Goal: Task Accomplishment & Management: Manage account settings

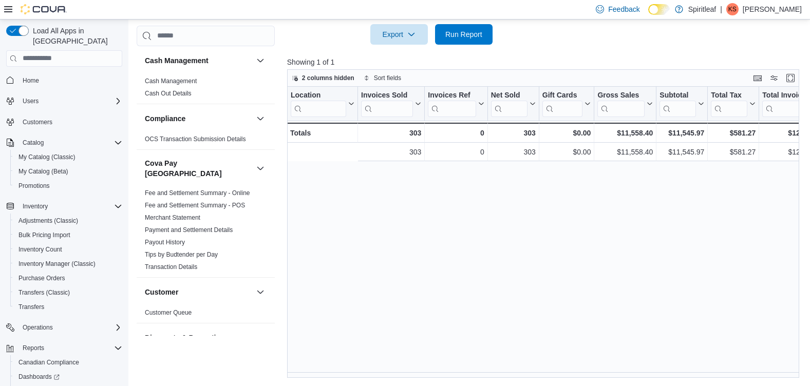
scroll to position [0, 173]
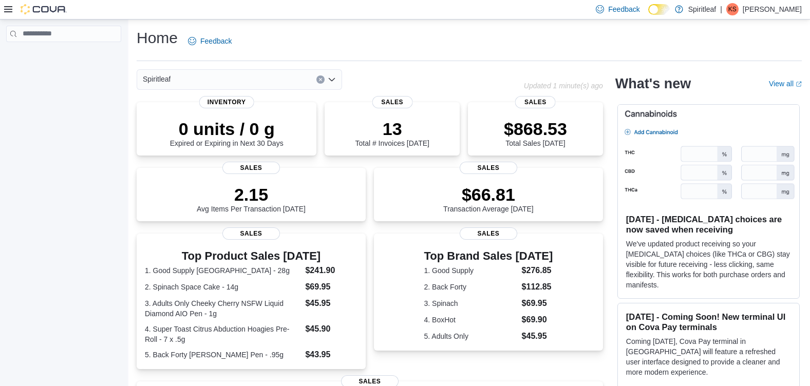
click at [9, 10] on icon at bounding box center [8, 9] width 8 height 6
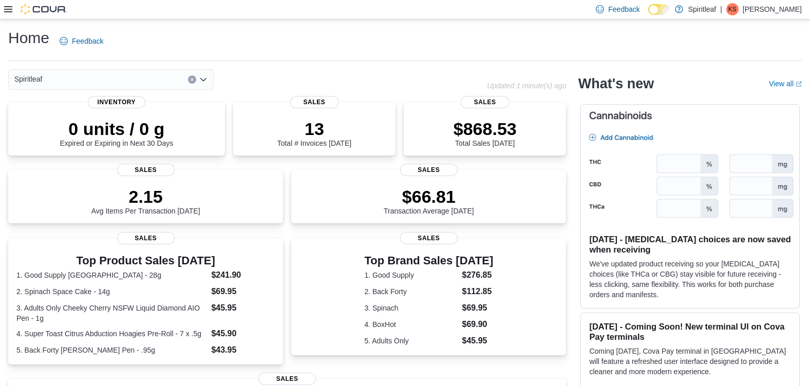
click at [9, 10] on icon at bounding box center [8, 9] width 8 height 6
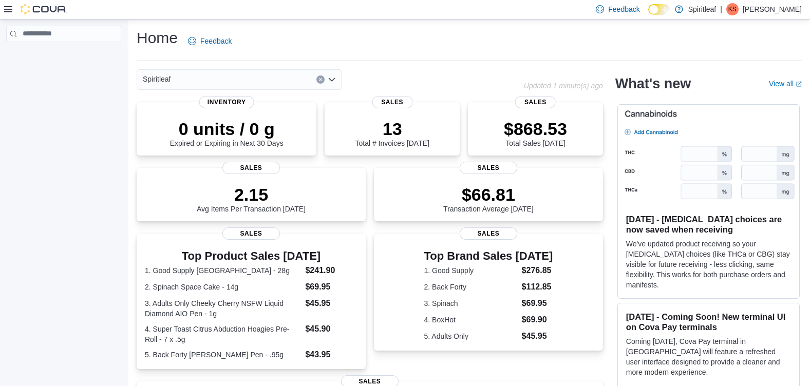
click at [9, 10] on icon at bounding box center [8, 9] width 8 height 6
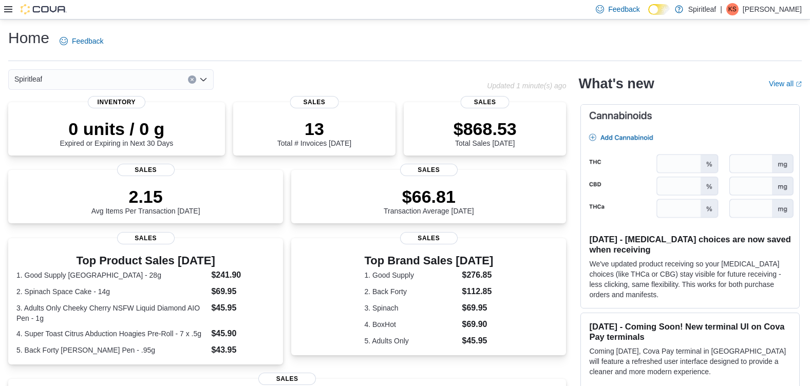
click at [8, 10] on icon at bounding box center [8, 9] width 8 height 6
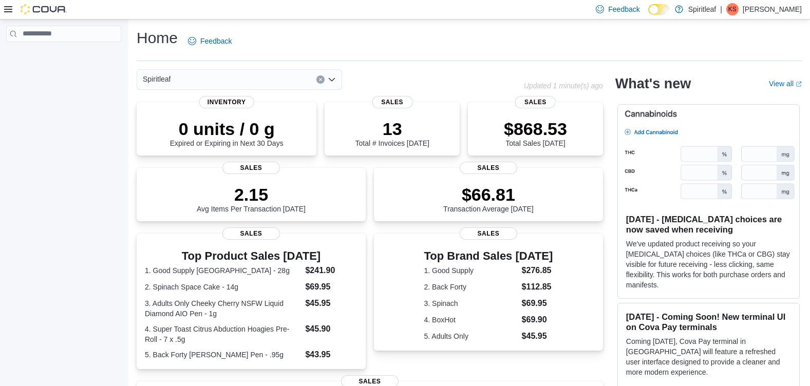
click at [8, 11] on icon at bounding box center [8, 9] width 8 height 8
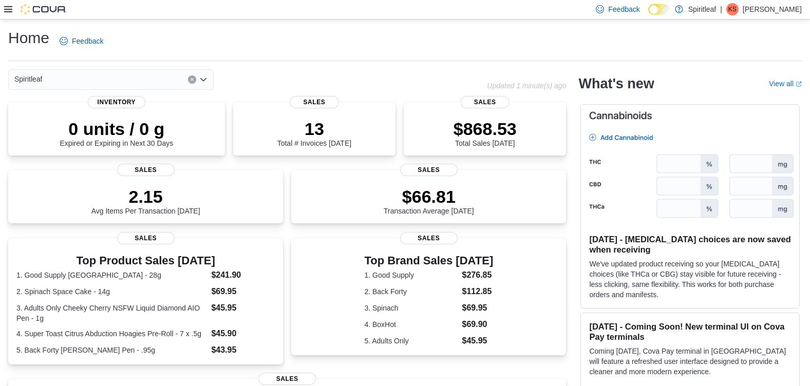
click at [12, 12] on icon at bounding box center [8, 9] width 8 height 6
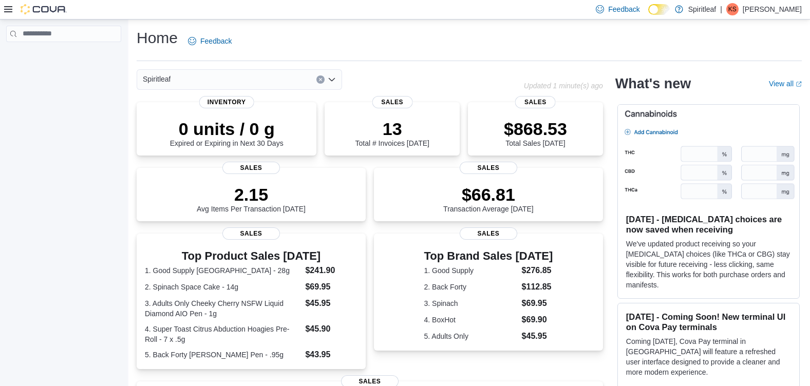
click at [41, 11] on img at bounding box center [44, 9] width 46 height 10
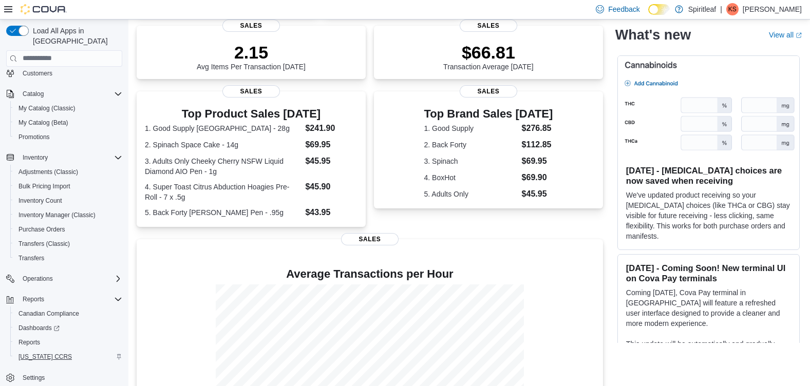
scroll to position [154, 0]
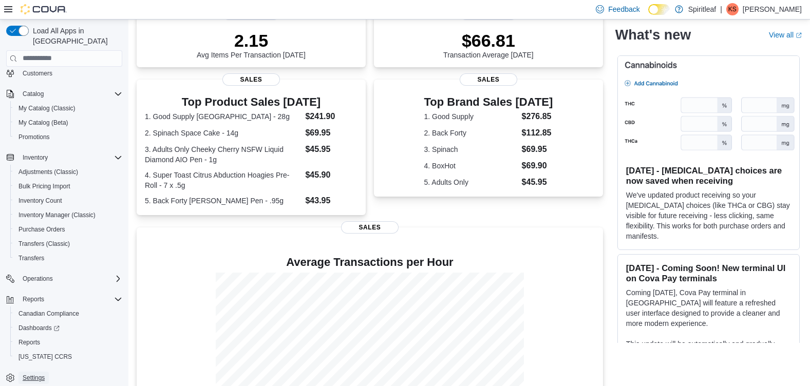
click at [28, 374] on span "Settings" at bounding box center [34, 378] width 22 height 8
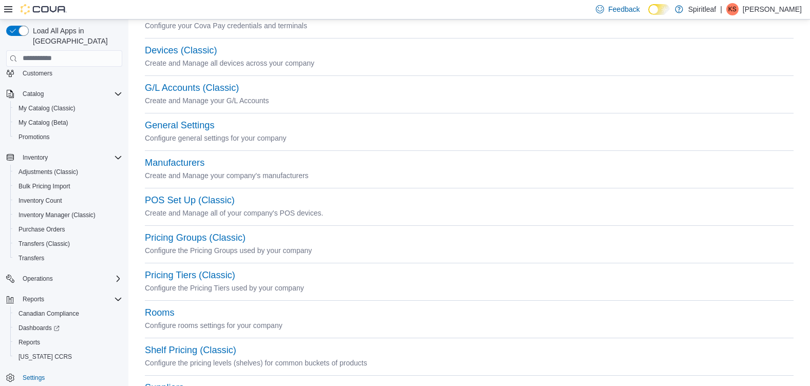
scroll to position [154, 0]
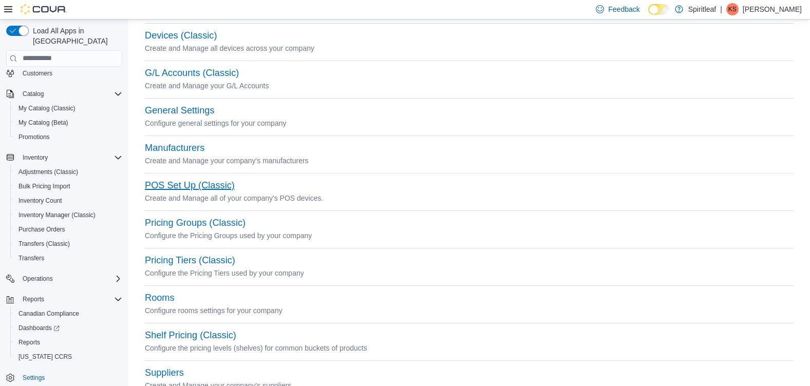
click at [217, 186] on button "POS Set Up (Classic)" at bounding box center [190, 185] width 90 height 11
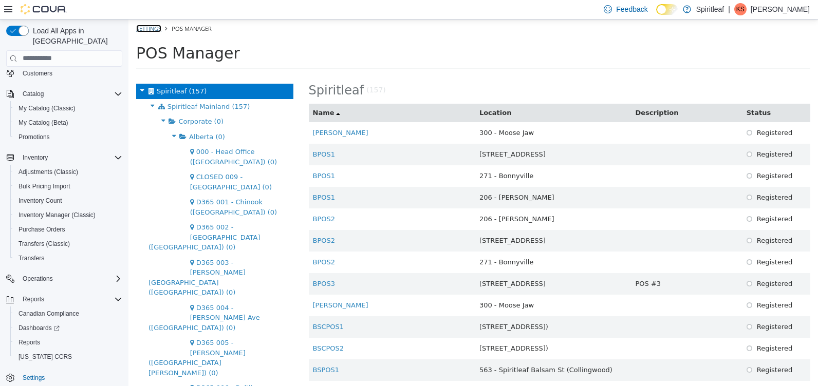
drag, startPoint x: 158, startPoint y: 29, endPoint x: 225, endPoint y: 81, distance: 84.9
click at [158, 29] on link "Settings" at bounding box center [148, 28] width 25 height 8
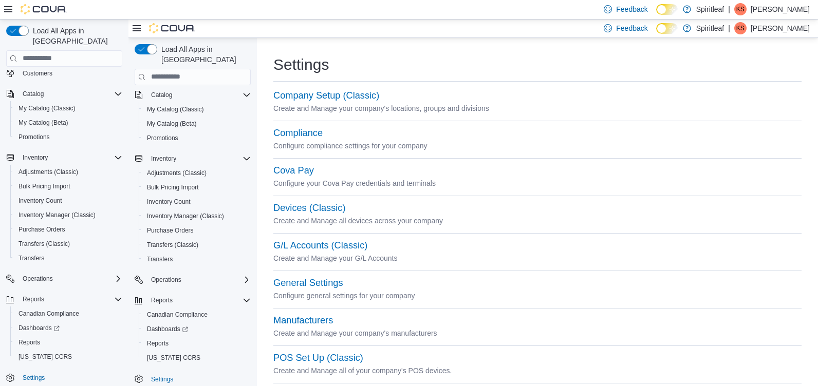
click at [14, 8] on div at bounding box center [35, 9] width 63 height 10
click at [11, 8] on icon at bounding box center [8, 9] width 8 height 8
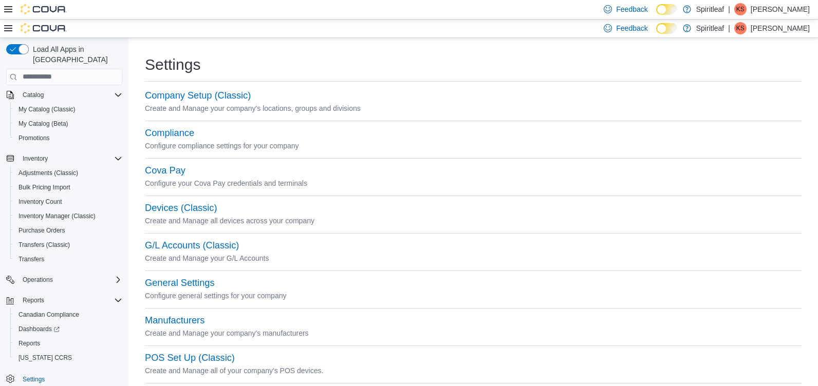
click at [10, 26] on icon at bounding box center [8, 28] width 8 height 8
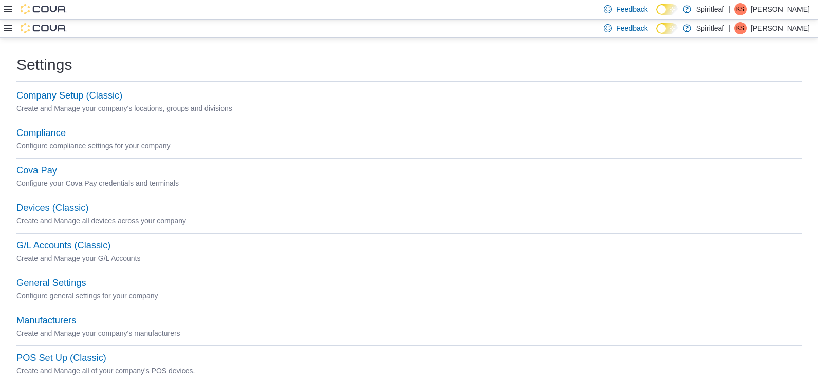
click at [801, 11] on p "Kennedy S" at bounding box center [779, 9] width 59 height 12
click at [772, 53] on button "Help" at bounding box center [758, 52] width 95 height 16
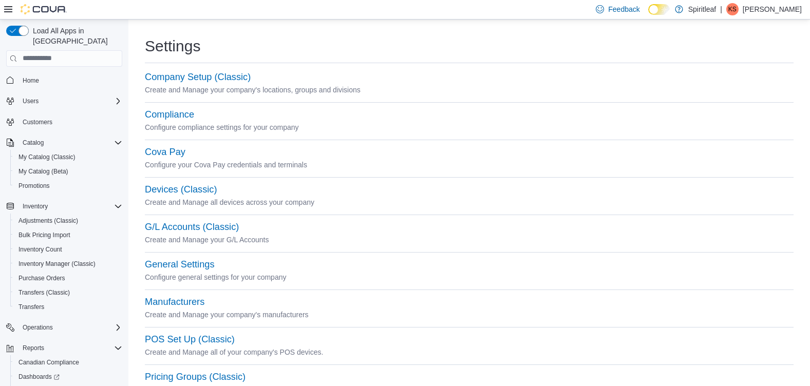
click at [5, 8] on icon at bounding box center [8, 9] width 8 height 8
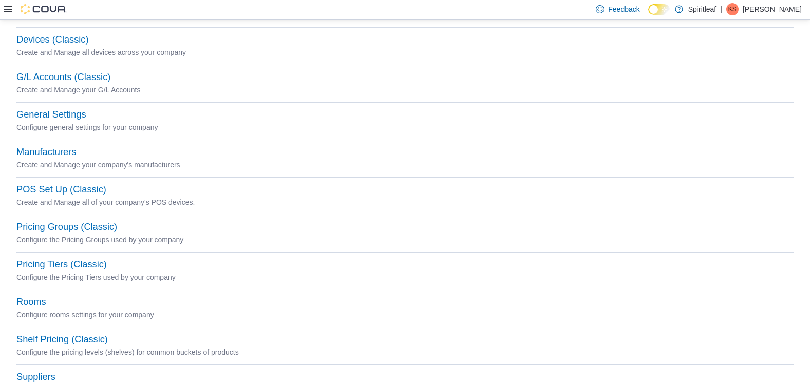
scroll to position [72, 0]
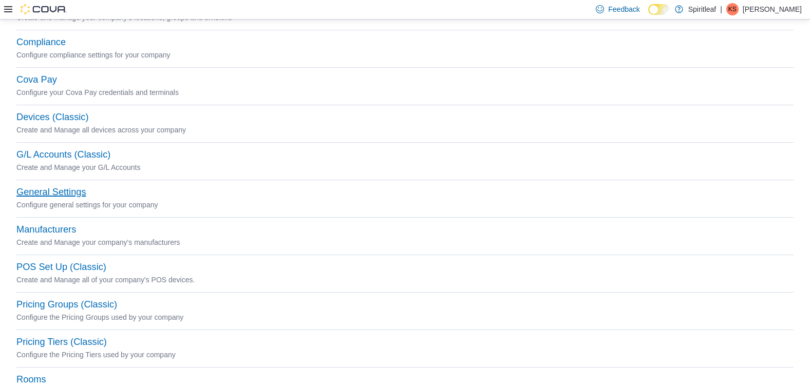
click at [74, 193] on button "General Settings" at bounding box center [50, 192] width 69 height 11
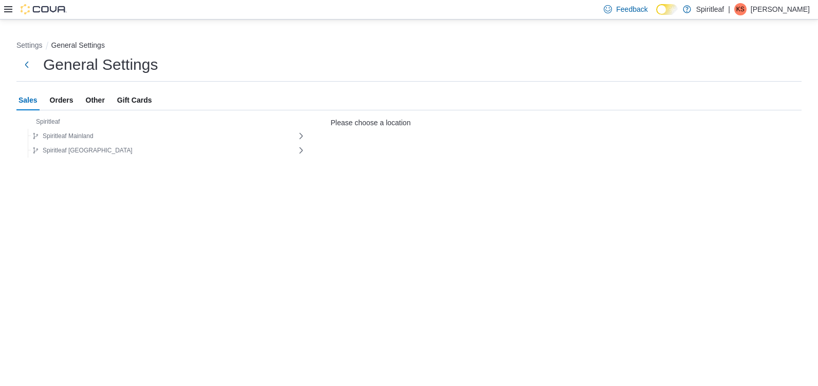
click at [133, 98] on span "Gift Cards" at bounding box center [134, 100] width 35 height 21
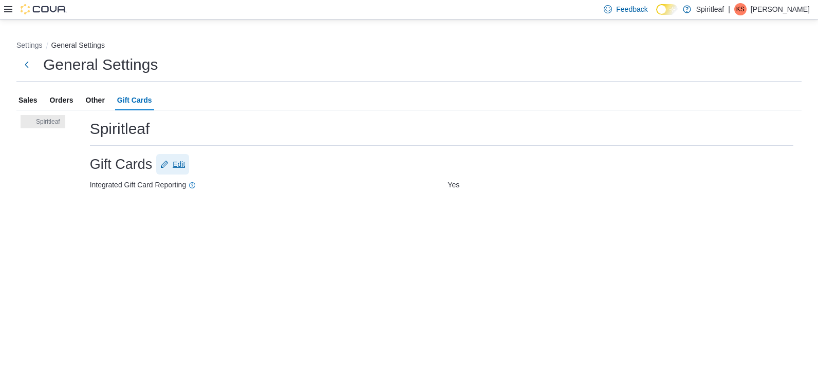
click at [183, 161] on span "Edit" at bounding box center [179, 164] width 12 height 10
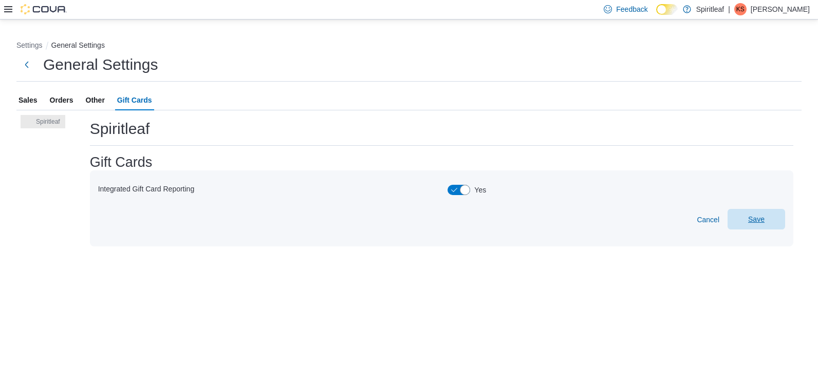
click at [747, 221] on span "Save" at bounding box center [756, 219] width 45 height 21
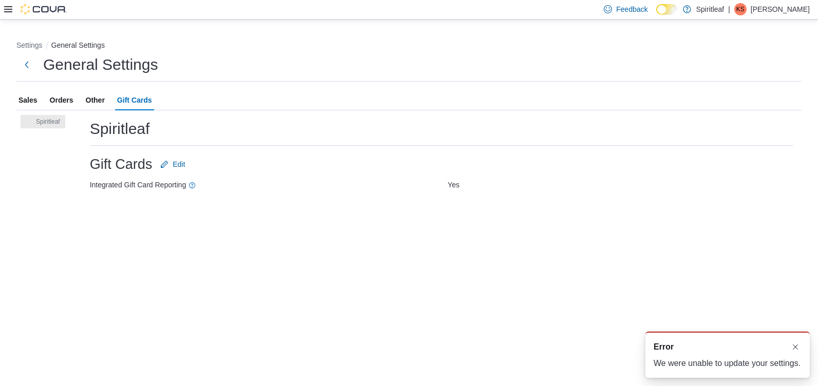
click at [59, 104] on span "Orders" at bounding box center [62, 100] width 24 height 21
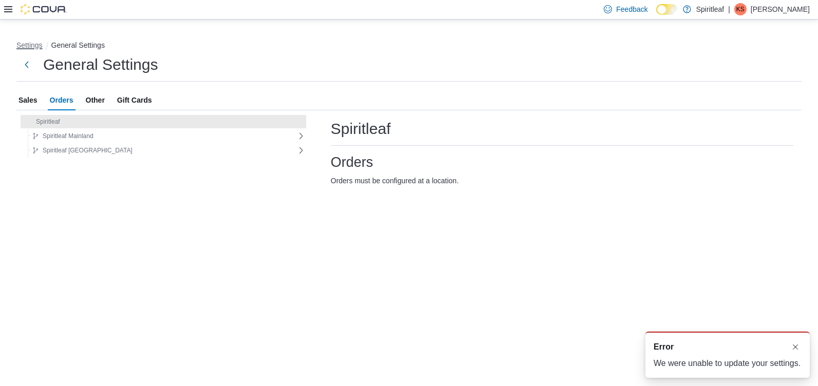
click at [33, 46] on button "Settings" at bounding box center [29, 45] width 26 height 8
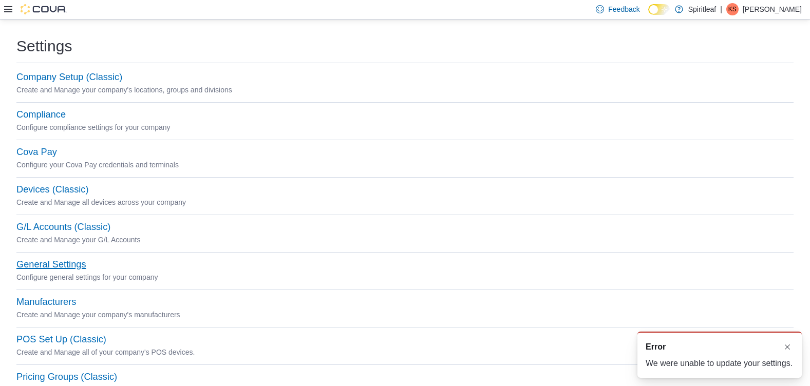
click at [55, 264] on button "General Settings" at bounding box center [50, 264] width 69 height 11
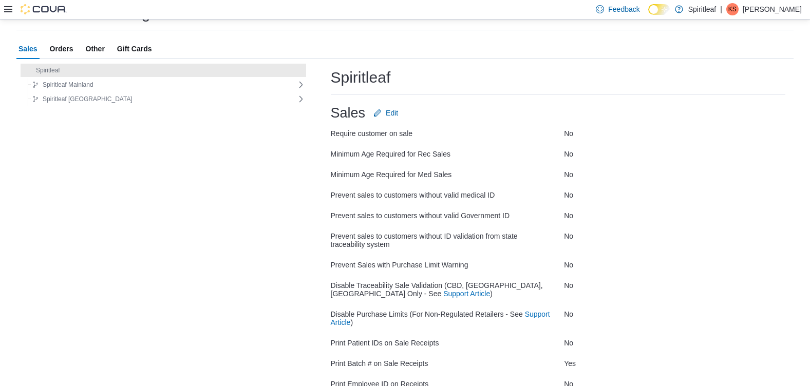
scroll to position [47, 0]
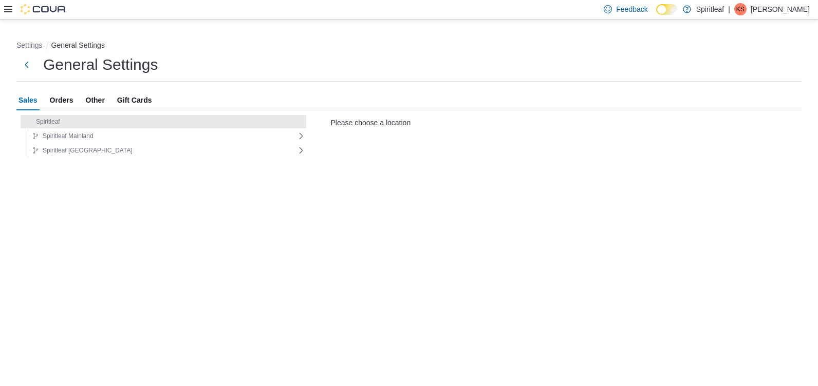
click at [25, 40] on li "Settings" at bounding box center [33, 45] width 35 height 10
click at [57, 46] on button "General Settings" at bounding box center [77, 45] width 53 height 8
click at [32, 43] on button "Settings" at bounding box center [29, 45] width 26 height 8
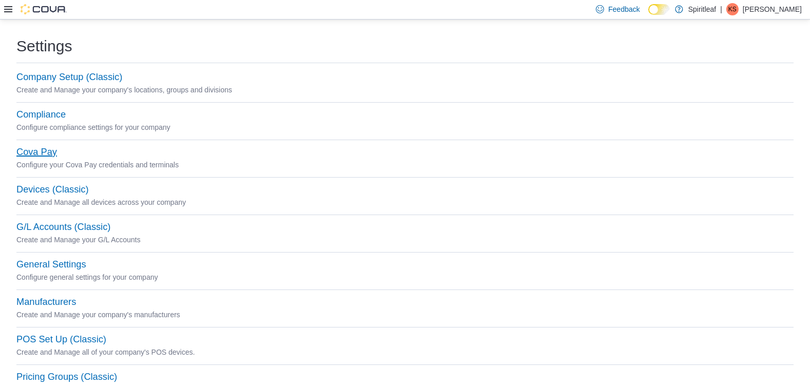
click at [53, 152] on button "Cova Pay" at bounding box center [36, 152] width 41 height 11
click at [39, 7] on img at bounding box center [44, 9] width 46 height 10
click at [8, 9] on icon at bounding box center [8, 9] width 8 height 6
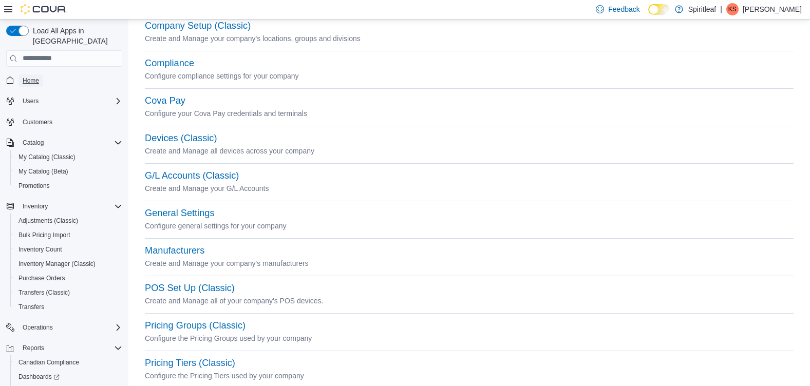
click at [28, 77] on span "Home" at bounding box center [31, 81] width 16 height 8
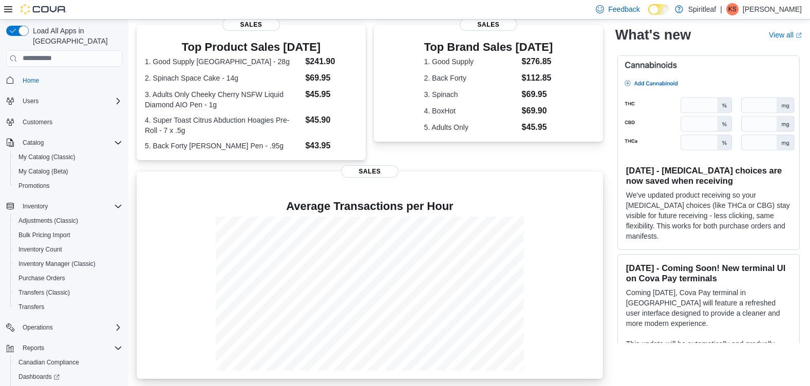
scroll to position [211, 0]
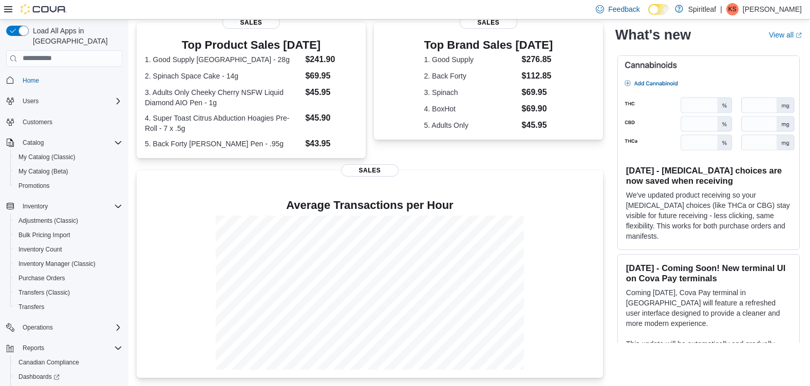
click at [684, 7] on link at bounding box center [679, 8] width 10 height 21
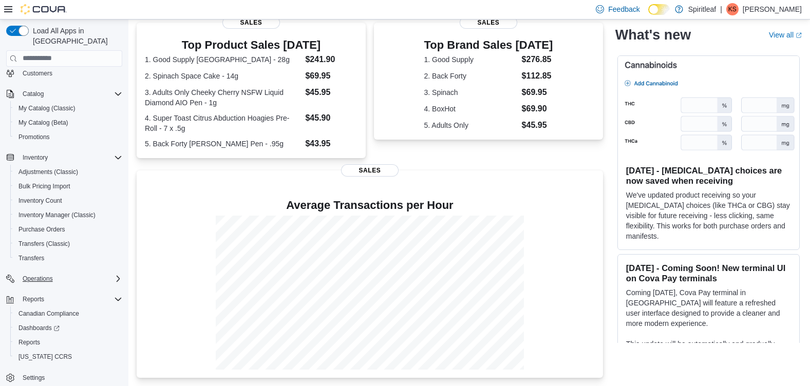
click at [69, 273] on div "Operations" at bounding box center [70, 279] width 104 height 12
click at [116, 275] on icon "Complex example" at bounding box center [118, 279] width 8 height 8
click at [36, 374] on span "Settings" at bounding box center [34, 378] width 22 height 8
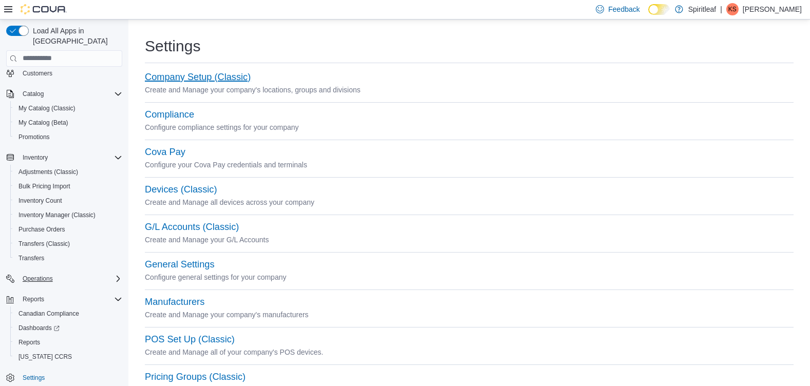
click at [233, 72] on button "Company Setup (Classic)" at bounding box center [198, 77] width 106 height 11
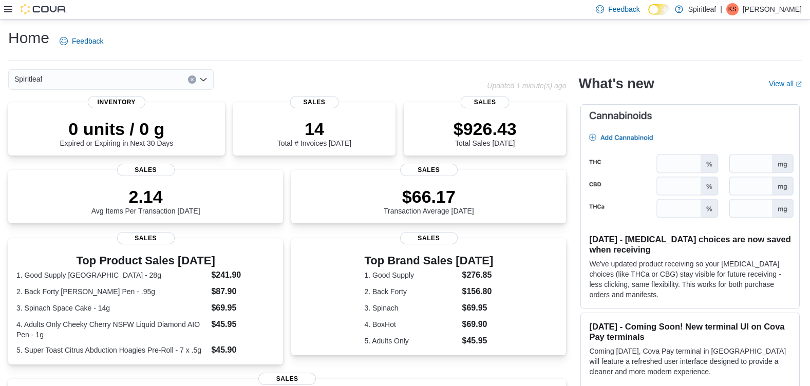
click at [9, 11] on icon at bounding box center [8, 9] width 8 height 8
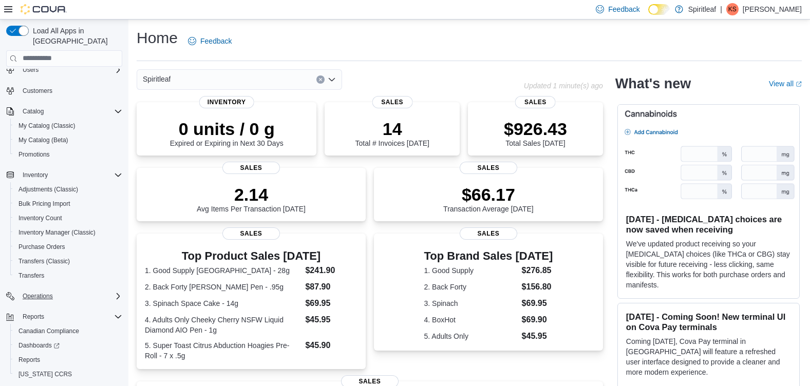
scroll to position [49, 0]
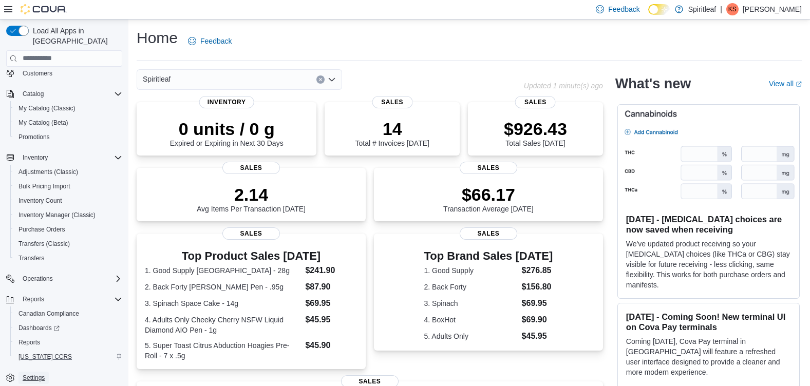
drag, startPoint x: 35, startPoint y: 368, endPoint x: 103, endPoint y: 349, distance: 69.9
click at [35, 374] on span "Settings" at bounding box center [34, 378] width 22 height 8
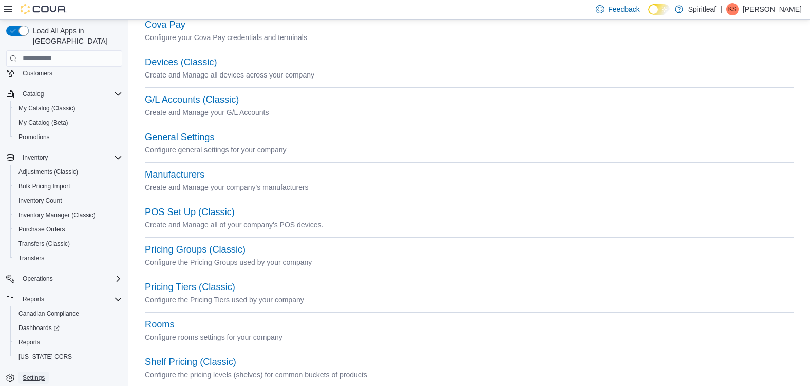
scroll to position [21, 0]
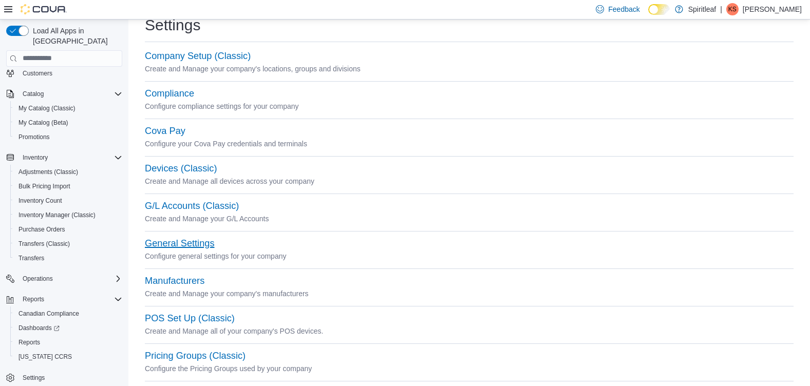
click at [198, 241] on button "General Settings" at bounding box center [179, 243] width 69 height 11
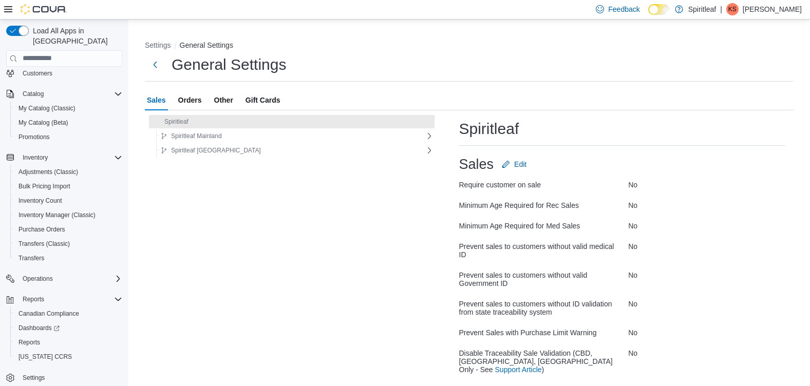
click at [258, 98] on span "Gift Cards" at bounding box center [263, 100] width 35 height 21
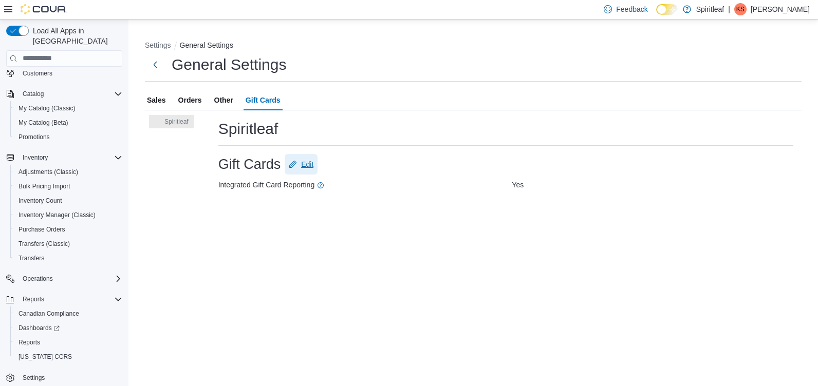
click at [309, 168] on span "Edit" at bounding box center [307, 164] width 12 height 10
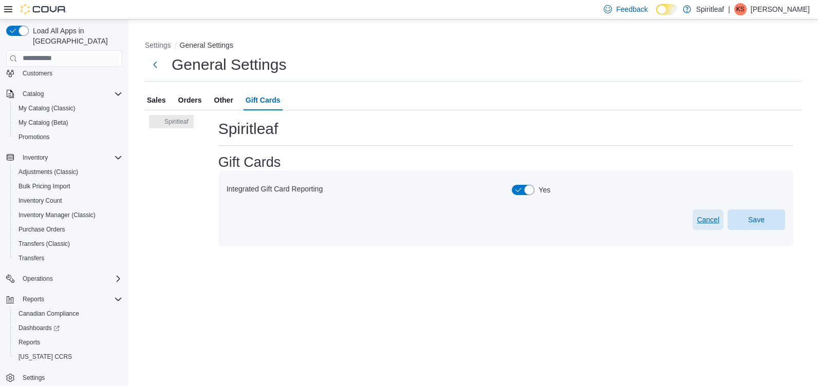
click at [706, 216] on span "Cancel" at bounding box center [708, 220] width 23 height 10
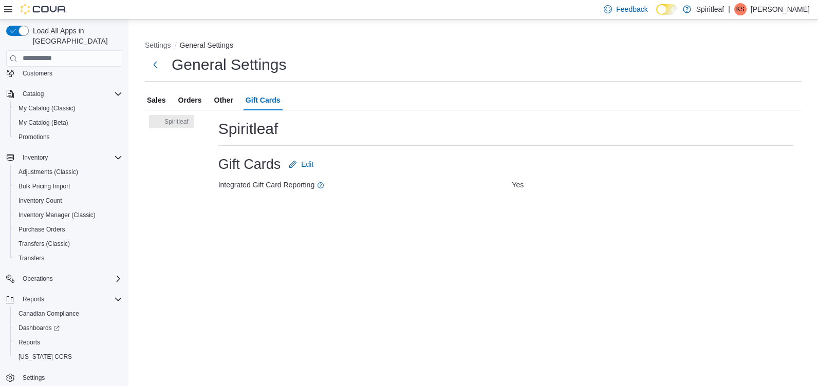
click at [215, 101] on span "Other" at bounding box center [223, 100] width 19 height 21
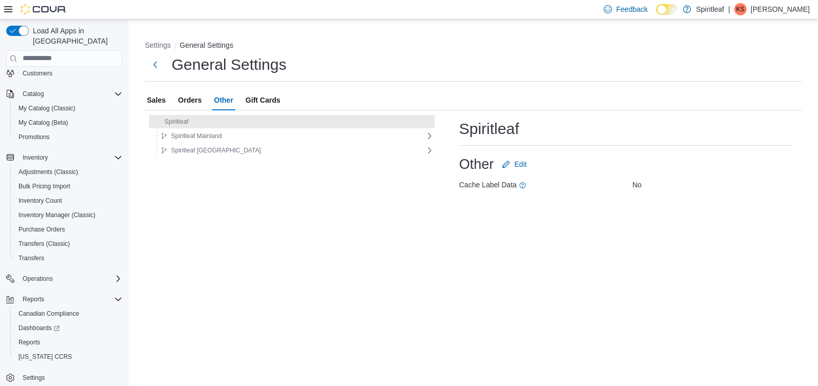
click at [190, 100] on span "Orders" at bounding box center [190, 100] width 24 height 21
click at [164, 98] on span "Sales" at bounding box center [156, 100] width 19 height 21
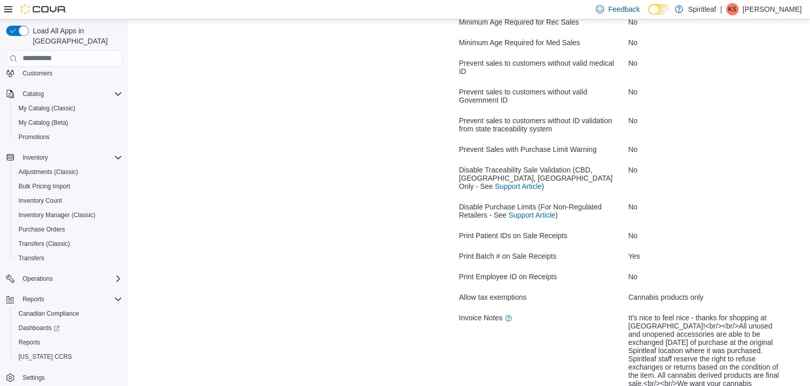
scroll to position [199, 0]
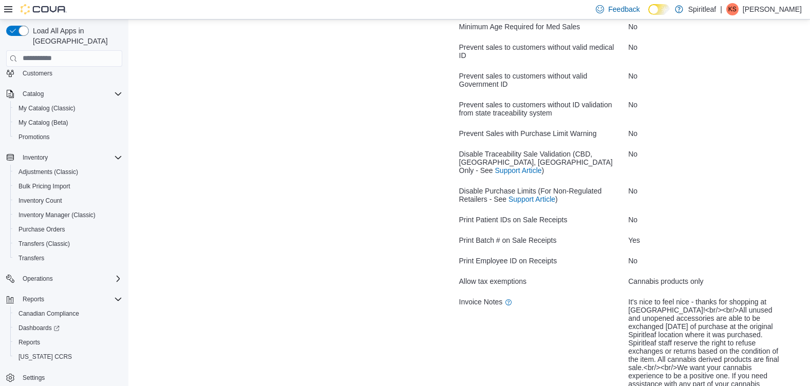
click at [6, 11] on icon at bounding box center [8, 9] width 8 height 8
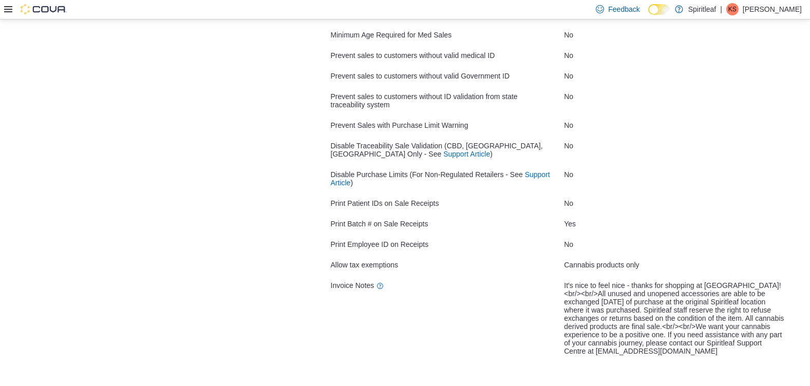
scroll to position [150, 0]
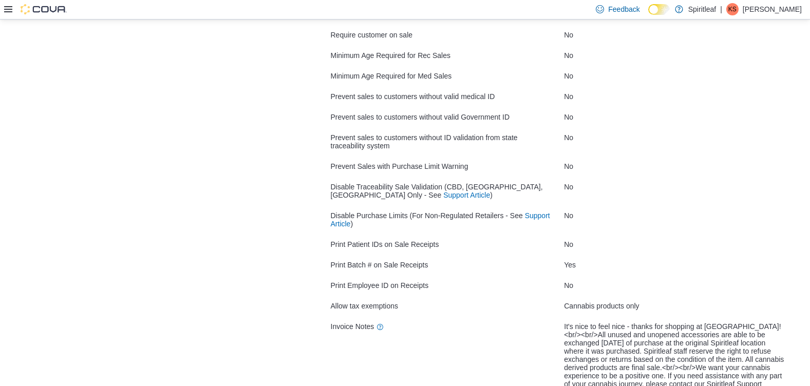
click at [9, 12] on icon at bounding box center [8, 9] width 8 height 6
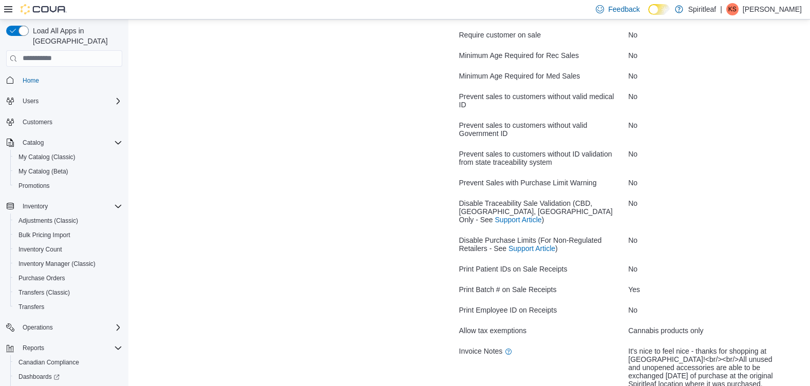
click at [790, 13] on p "[PERSON_NAME]" at bounding box center [772, 9] width 59 height 12
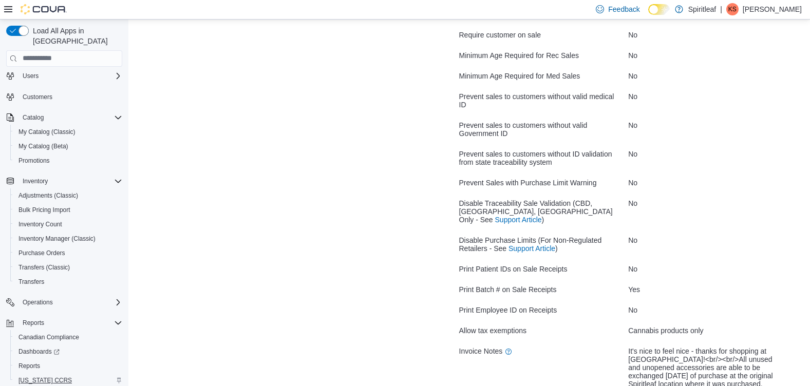
scroll to position [49, 0]
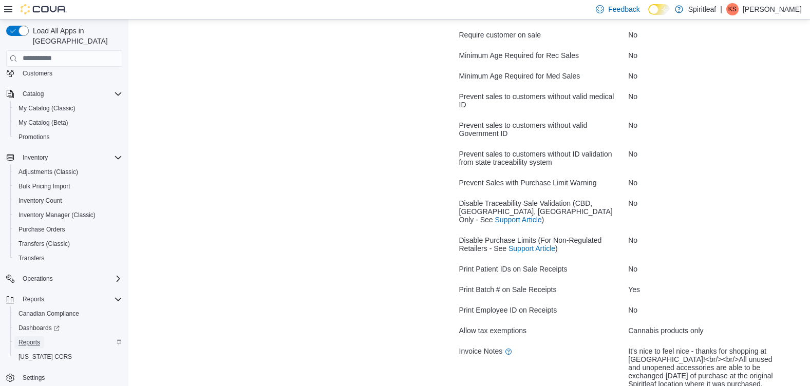
click at [30, 339] on span "Reports" at bounding box center [29, 343] width 22 height 8
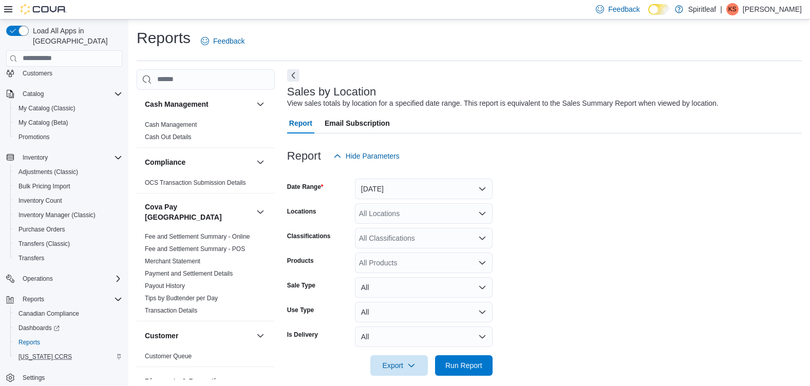
scroll to position [10, 0]
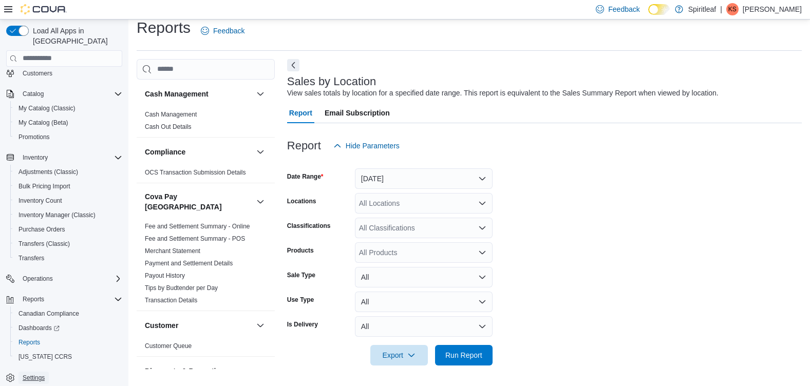
click at [39, 374] on span "Settings" at bounding box center [34, 378] width 22 height 8
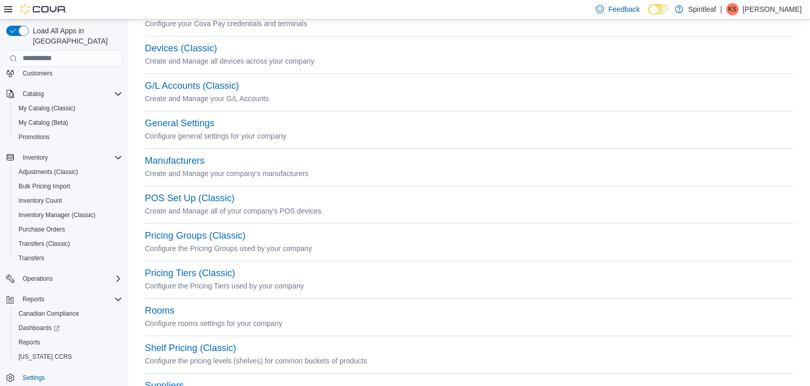
scroll to position [124, 0]
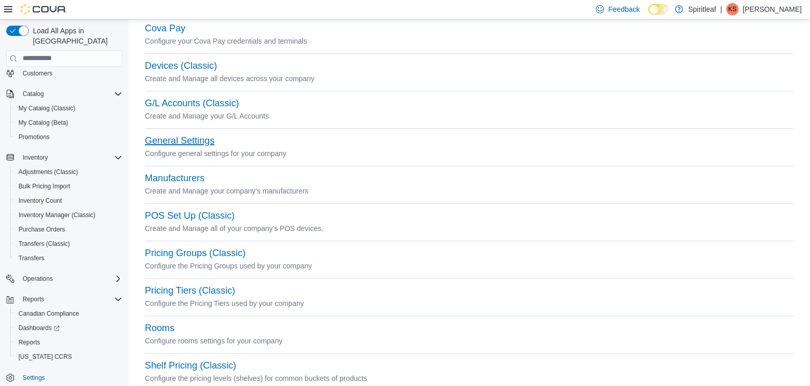
click at [190, 141] on button "General Settings" at bounding box center [179, 141] width 69 height 11
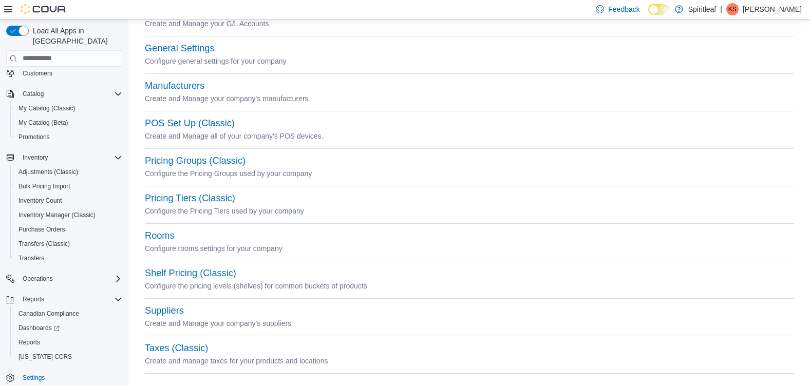
scroll to position [227, 0]
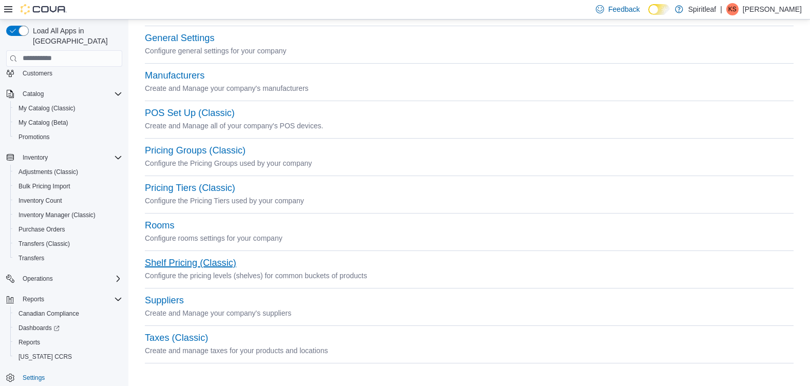
click at [201, 261] on button "Shelf Pricing (Classic)" at bounding box center [190, 263] width 91 height 11
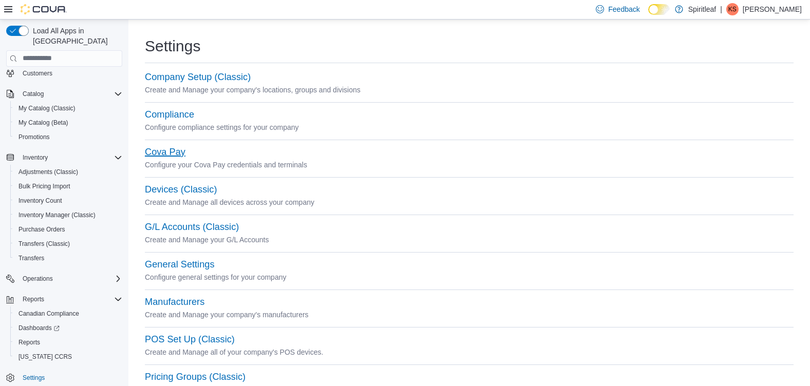
click at [181, 150] on button "Cova Pay" at bounding box center [165, 152] width 41 height 11
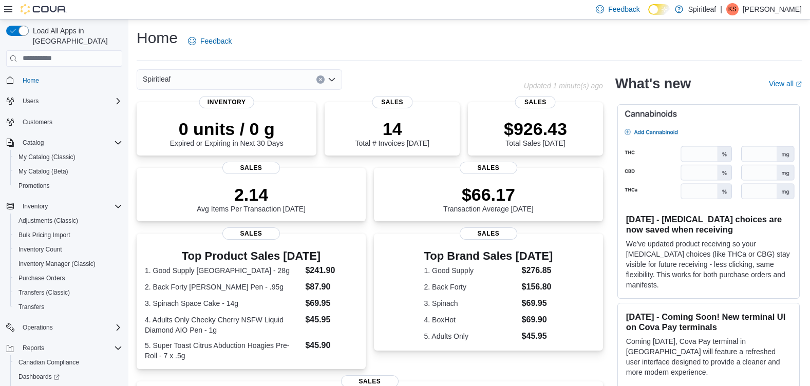
click at [716, 11] on p "Spiritleaf" at bounding box center [702, 9] width 28 height 12
click at [684, 7] on link at bounding box center [679, 8] width 10 height 21
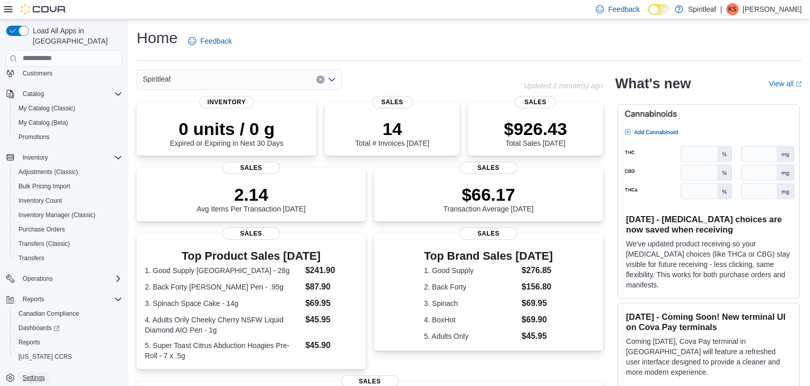
click at [33, 372] on span "Settings" at bounding box center [34, 378] width 22 height 12
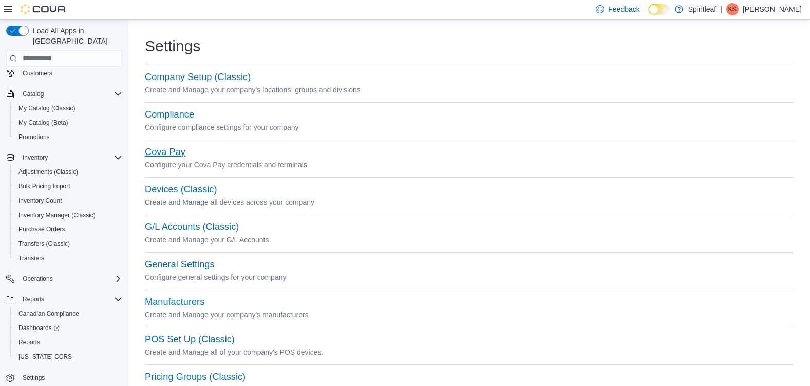
click at [180, 150] on button "Cova Pay" at bounding box center [165, 152] width 41 height 11
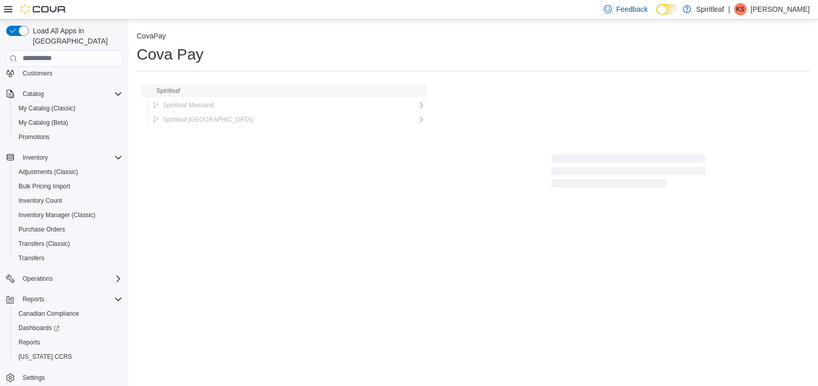
click at [175, 89] on span "Spiritleaf" at bounding box center [168, 91] width 24 height 8
drag, startPoint x: 232, startPoint y: 106, endPoint x: 386, endPoint y: 118, distance: 154.6
click at [231, 106] on div "Spiritleaf Mainland" at bounding box center [282, 105] width 269 height 12
click at [255, 130] on div "Franchise" at bounding box center [286, 134] width 261 height 12
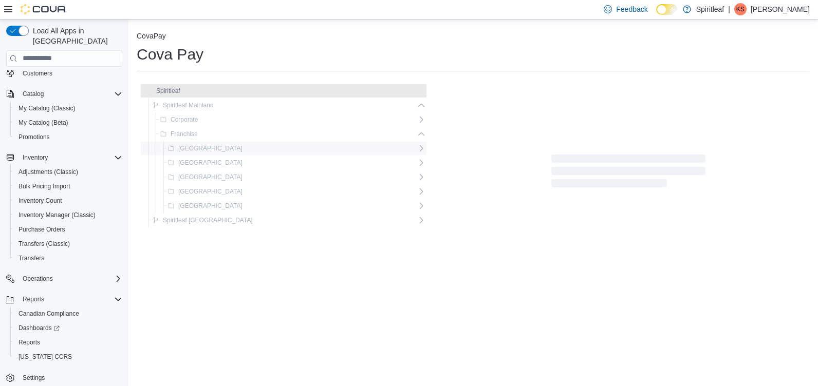
click at [212, 145] on div "[GEOGRAPHIC_DATA]" at bounding box center [290, 148] width 253 height 12
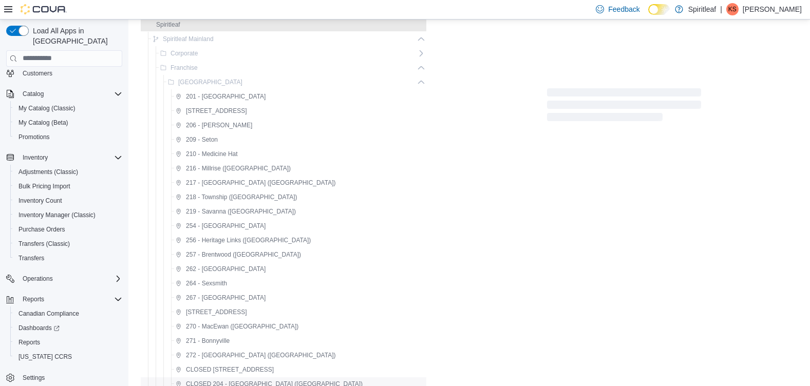
scroll to position [205, 0]
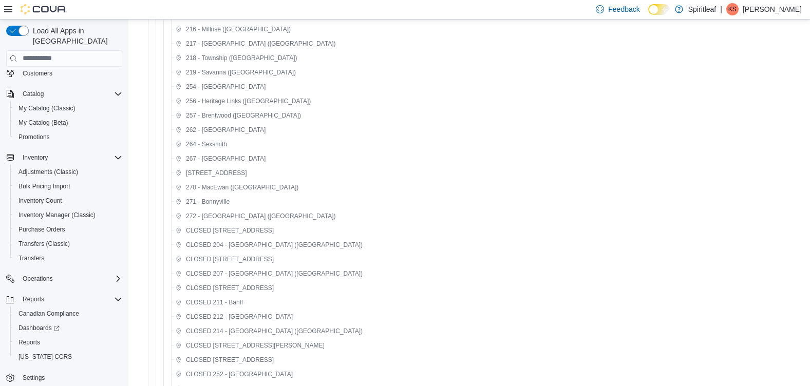
click at [201, 91] on span "254 - Grande Prairie" at bounding box center [226, 87] width 80 height 8
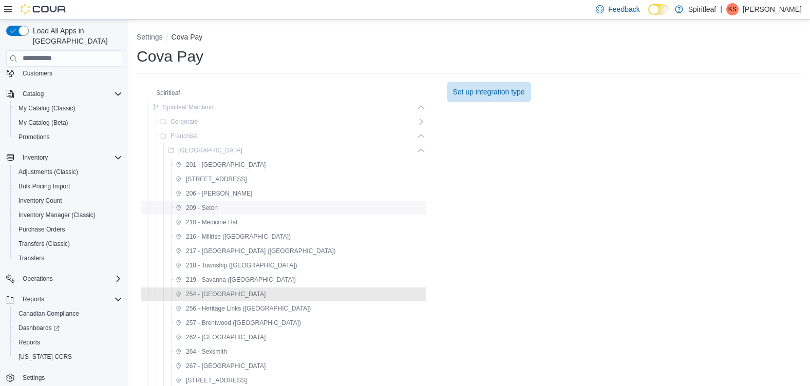
scroll to position [103, 0]
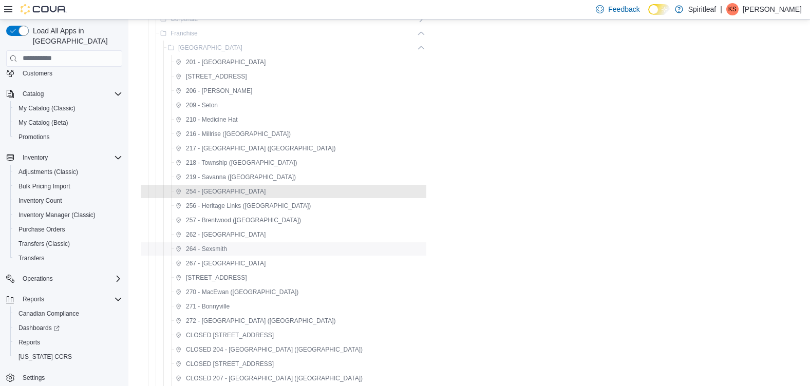
click at [207, 247] on span "264 - Sexsmith" at bounding box center [206, 249] width 41 height 8
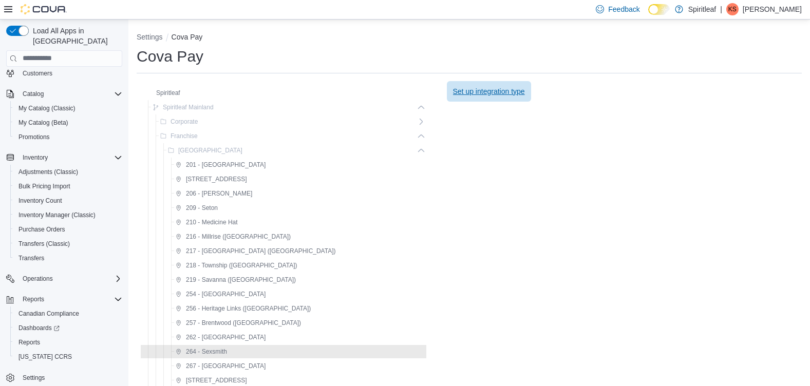
click at [453, 88] on span "Set up integration type" at bounding box center [489, 91] width 72 height 10
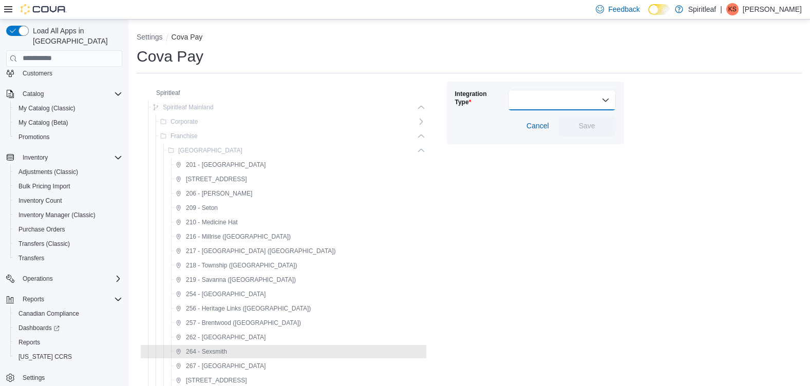
click at [527, 97] on select "**********" at bounding box center [562, 100] width 108 height 21
select select "**********"
click at [508, 90] on select "**********" at bounding box center [562, 100] width 108 height 21
click at [547, 96] on select "**********" at bounding box center [562, 100] width 108 height 21
click at [141, 40] on button "Settings" at bounding box center [150, 37] width 26 height 8
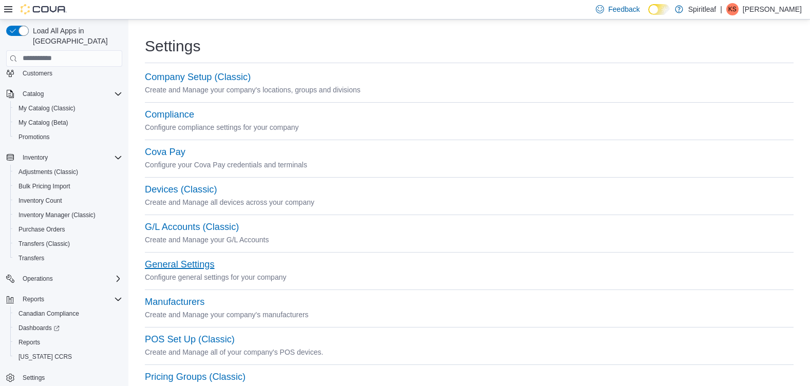
click at [196, 262] on button "General Settings" at bounding box center [179, 264] width 69 height 11
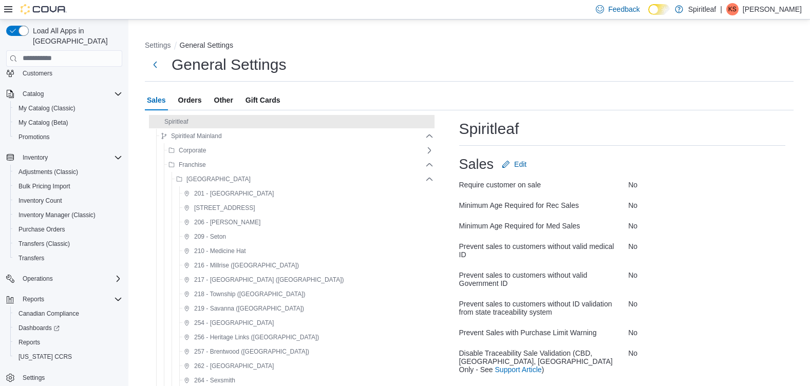
click at [260, 102] on span "Gift Cards" at bounding box center [263, 100] width 35 height 21
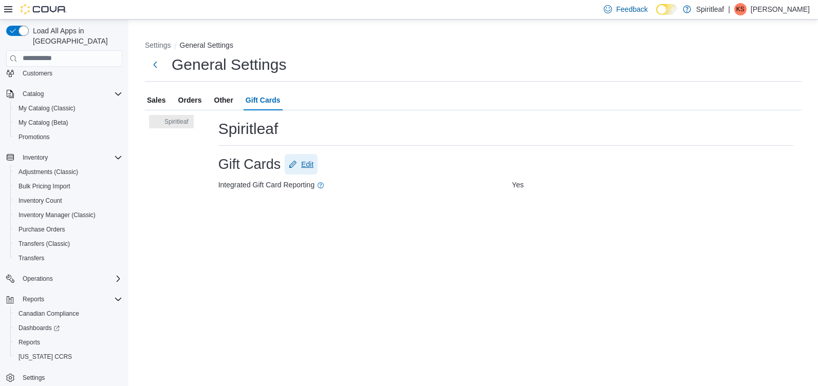
click at [308, 161] on span "Edit" at bounding box center [307, 164] width 12 height 10
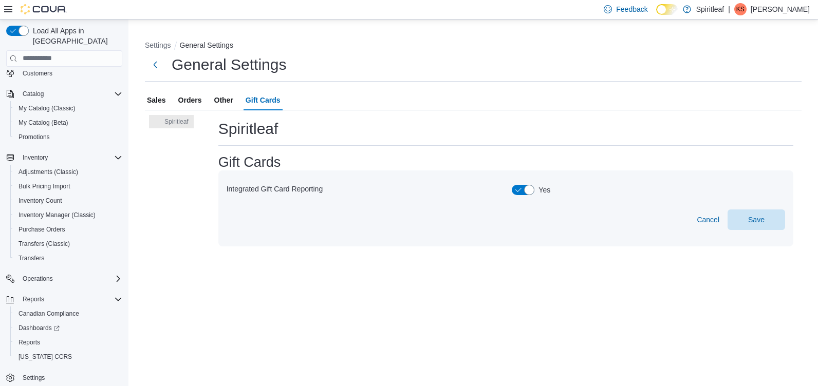
click at [234, 103] on button "Other" at bounding box center [223, 100] width 23 height 21
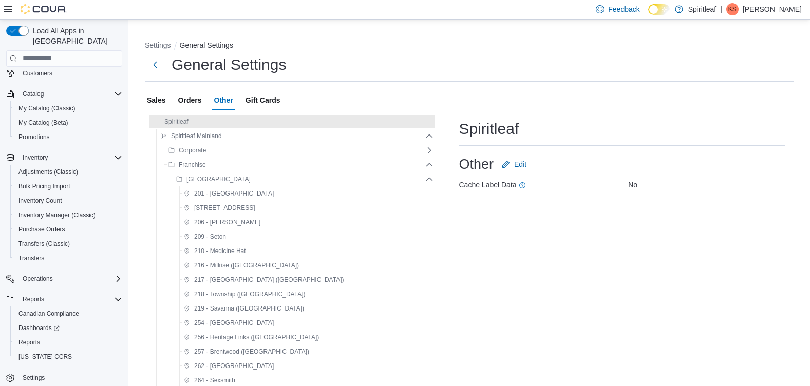
click at [182, 99] on span "Orders" at bounding box center [190, 100] width 24 height 21
click at [159, 100] on span "Sales" at bounding box center [156, 100] width 19 height 21
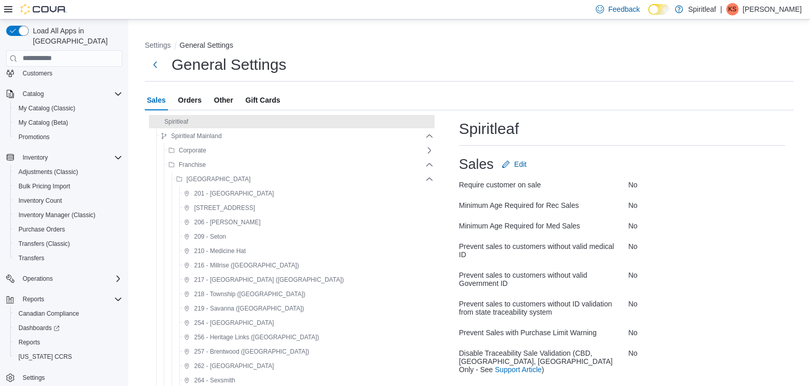
click at [257, 97] on span "Gift Cards" at bounding box center [263, 100] width 35 height 21
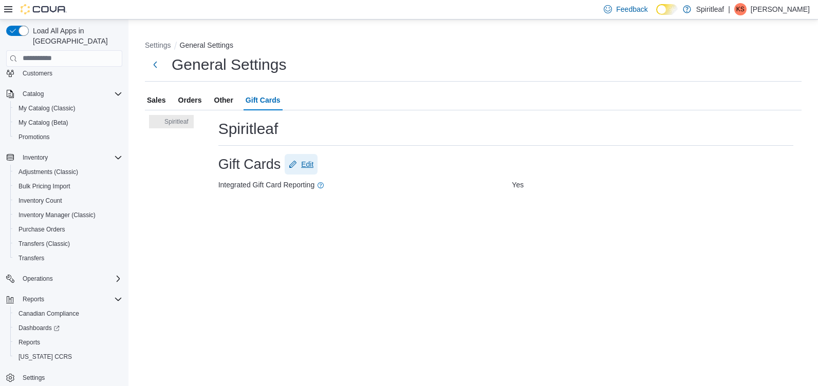
click at [302, 165] on span "Edit" at bounding box center [307, 164] width 12 height 10
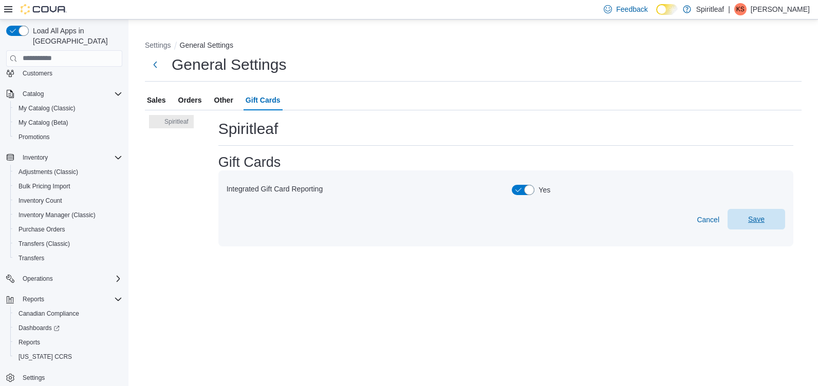
click at [773, 218] on span "Save" at bounding box center [756, 219] width 45 height 21
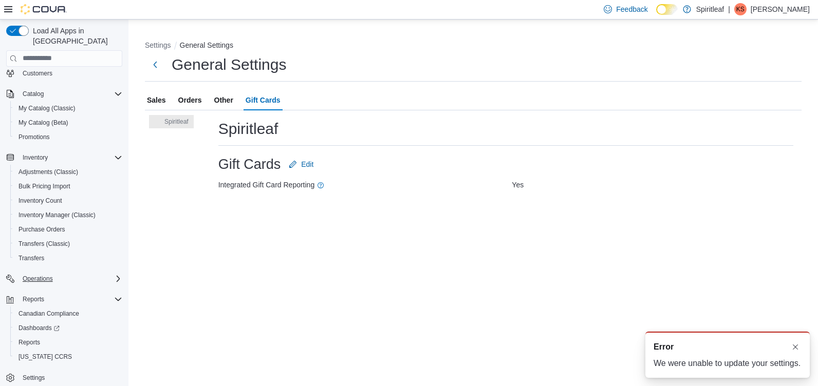
click at [62, 273] on div "Operations" at bounding box center [70, 279] width 104 height 12
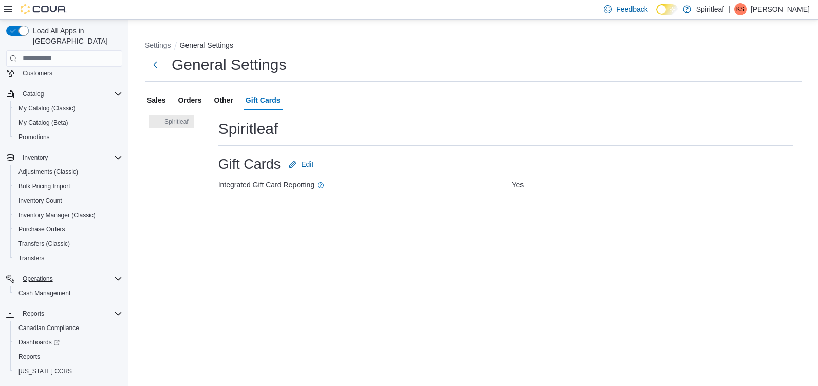
click at [116, 275] on icon "Complex example" at bounding box center [118, 279] width 8 height 8
click at [35, 374] on span "Settings" at bounding box center [34, 378] width 22 height 8
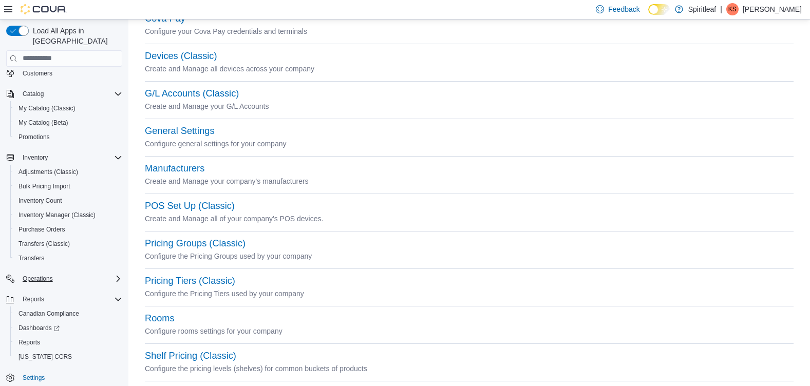
scroll to position [72, 0]
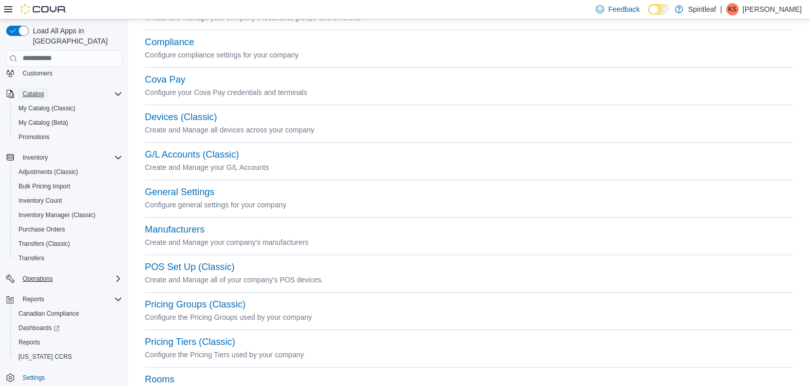
click at [45, 88] on button "Catalog" at bounding box center [32, 94] width 29 height 12
click at [79, 89] on div "Users" at bounding box center [70, 95] width 104 height 12
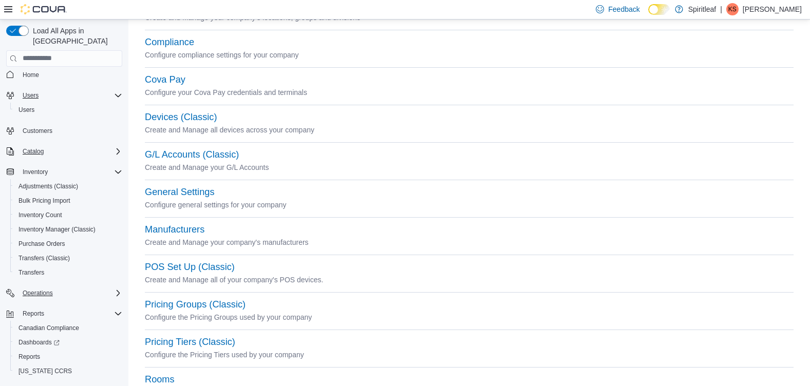
click at [98, 89] on div "Users" at bounding box center [70, 95] width 104 height 12
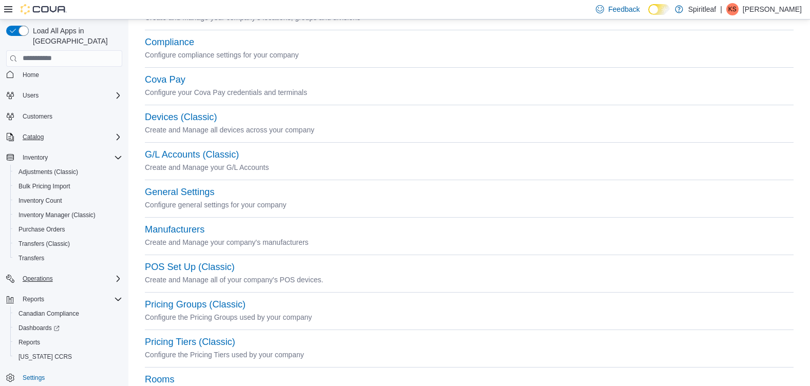
click at [95, 131] on div "Catalog" at bounding box center [70, 137] width 104 height 12
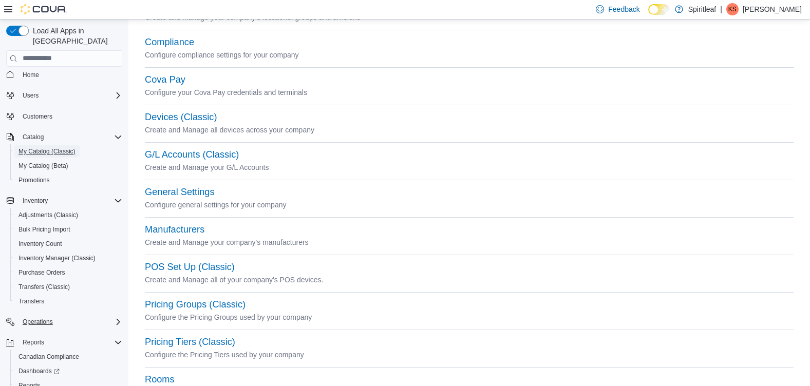
drag, startPoint x: 67, startPoint y: 142, endPoint x: 151, endPoint y: 141, distance: 83.2
click at [67, 147] on span "My Catalog (Classic)" at bounding box center [46, 151] width 57 height 8
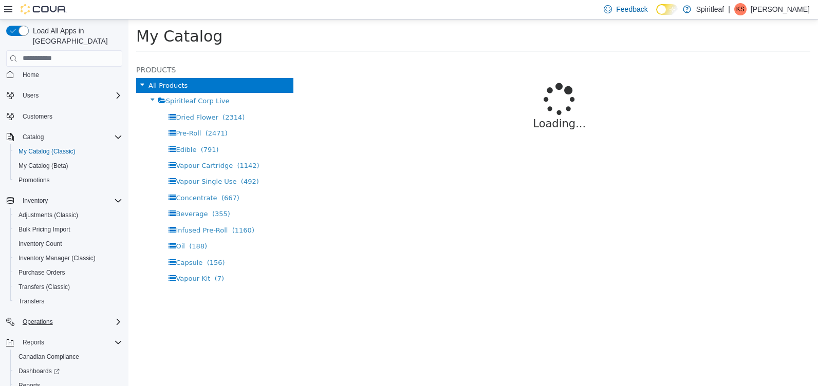
select select "**********"
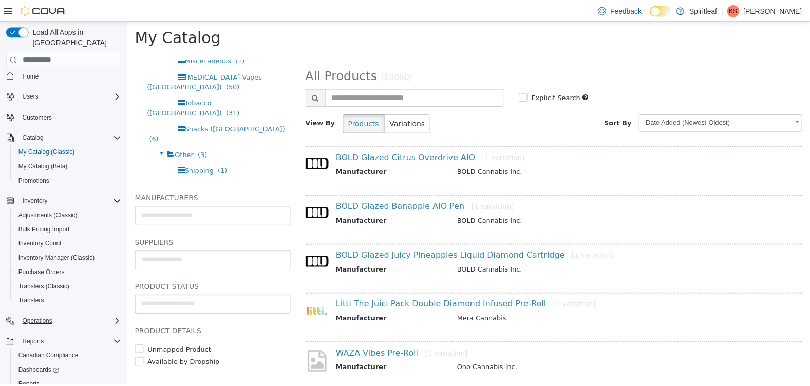
scroll to position [116, 0]
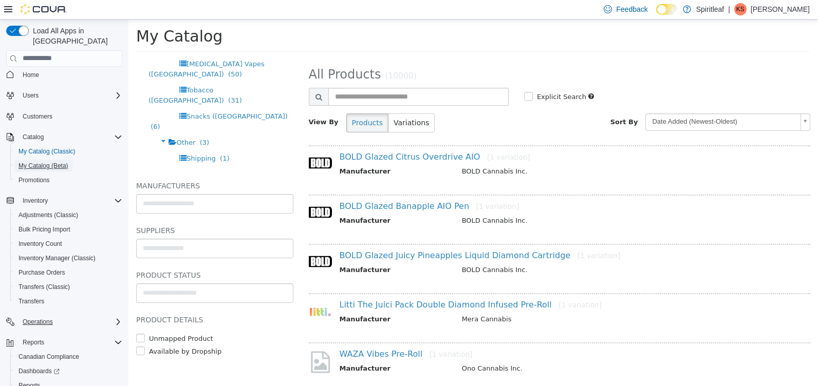
drag, startPoint x: 2, startPoint y: 151, endPoint x: 155, endPoint y: 177, distance: 155.2
click at [44, 160] on span "My Catalog (Beta)" at bounding box center [43, 166] width 50 height 12
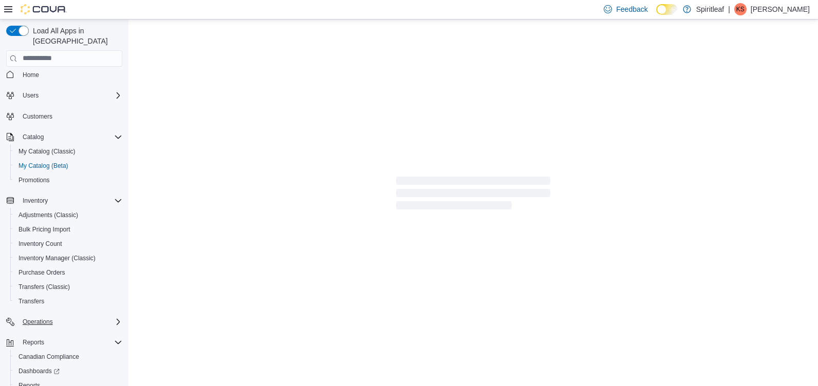
select select "**********"
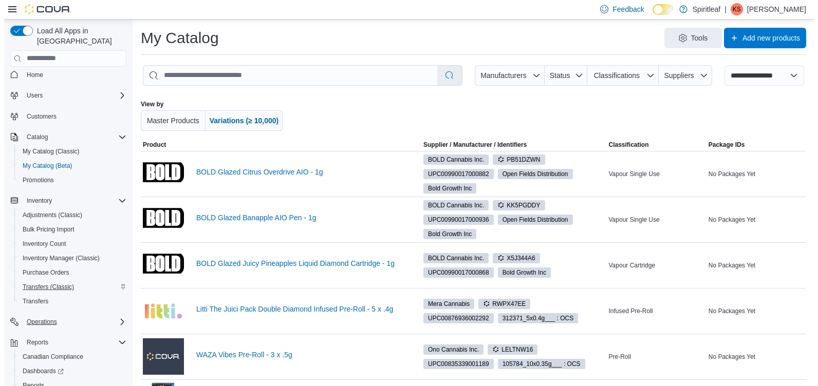
scroll to position [49, 0]
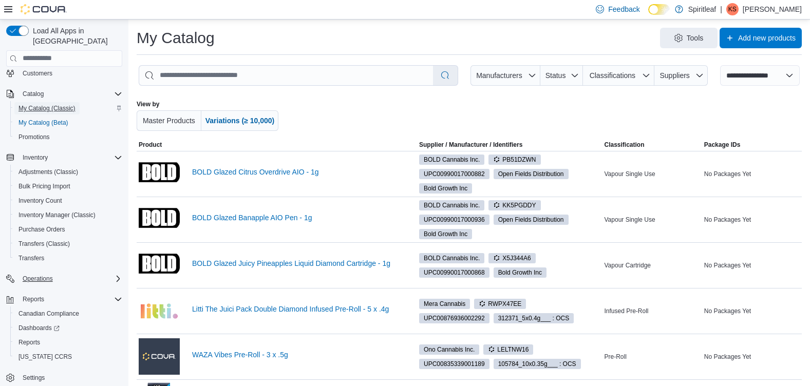
click at [49, 104] on span "My Catalog (Classic)" at bounding box center [46, 108] width 57 height 8
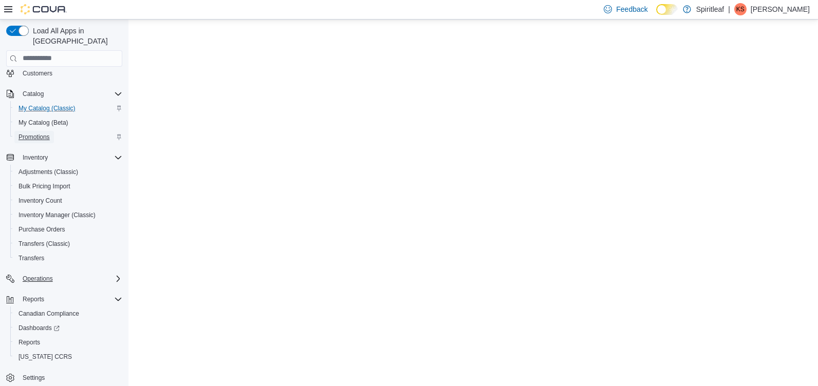
click at [42, 133] on span "Promotions" at bounding box center [33, 137] width 31 height 8
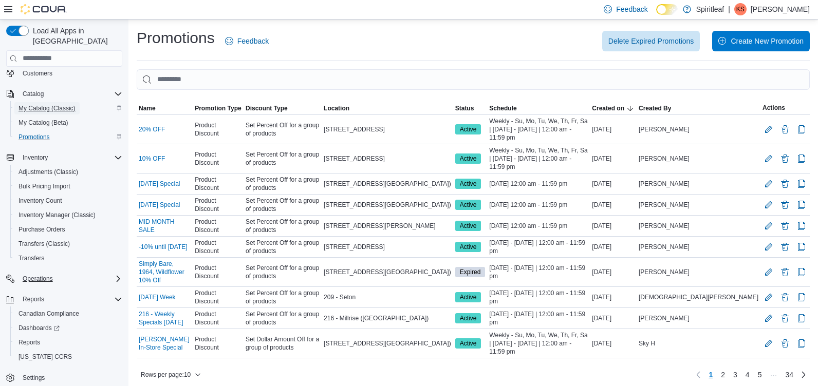
click at [54, 104] on span "My Catalog (Classic)" at bounding box center [46, 108] width 57 height 8
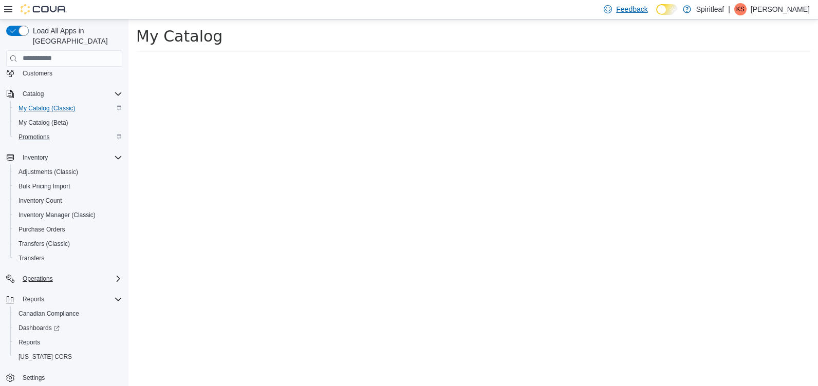
select select "**********"
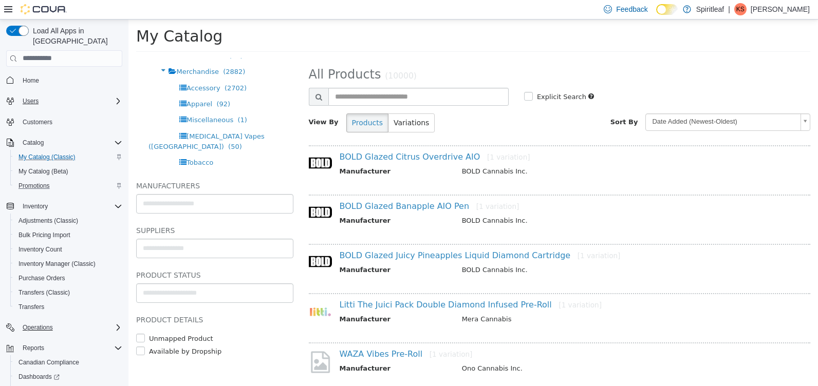
click at [114, 97] on icon "Complex example" at bounding box center [118, 101] width 8 height 8
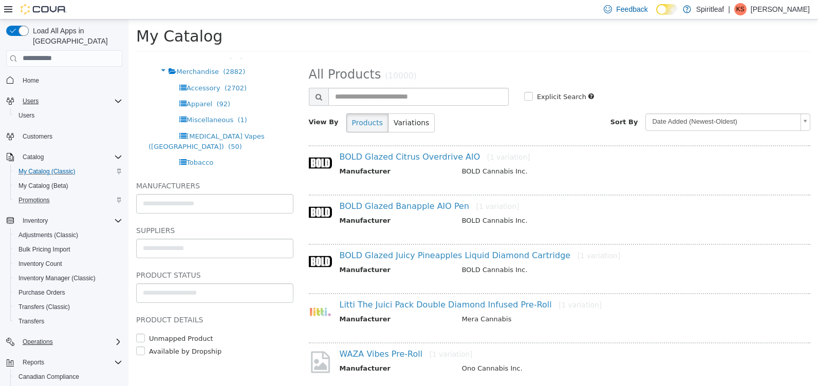
click at [116, 97] on icon "Complex example" at bounding box center [118, 101] width 8 height 8
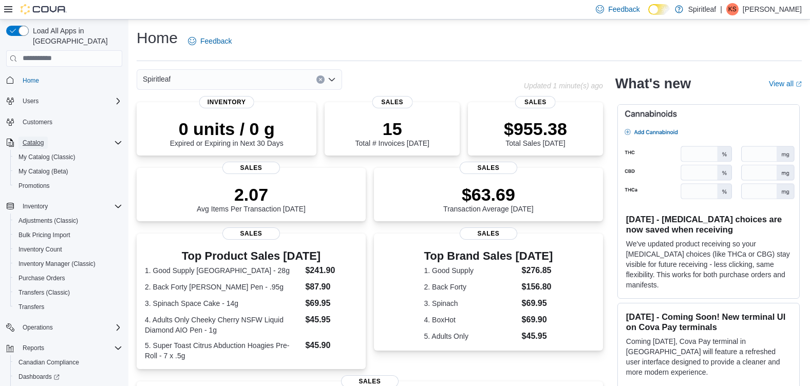
drag, startPoint x: 36, startPoint y: 129, endPoint x: 101, endPoint y: 144, distance: 66.4
click at [36, 139] on span "Catalog" at bounding box center [33, 143] width 21 height 8
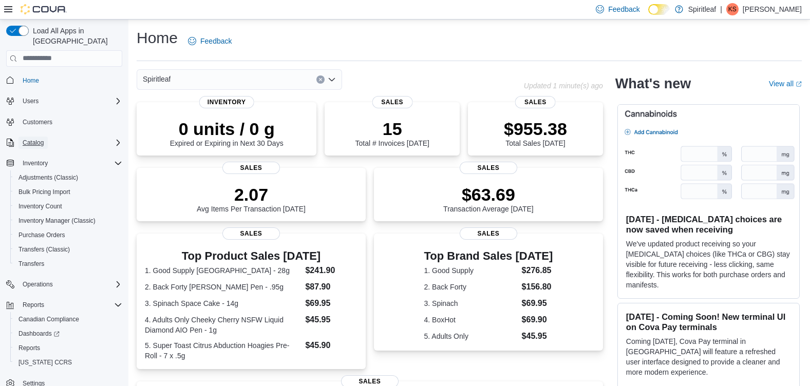
click at [24, 139] on span "Catalog" at bounding box center [33, 143] width 21 height 8
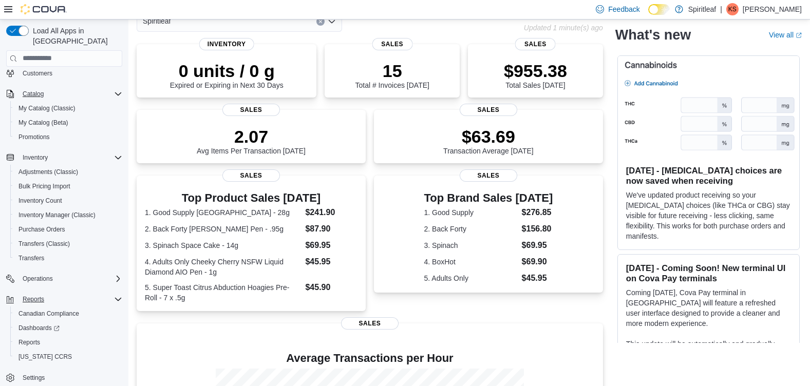
scroll to position [154, 0]
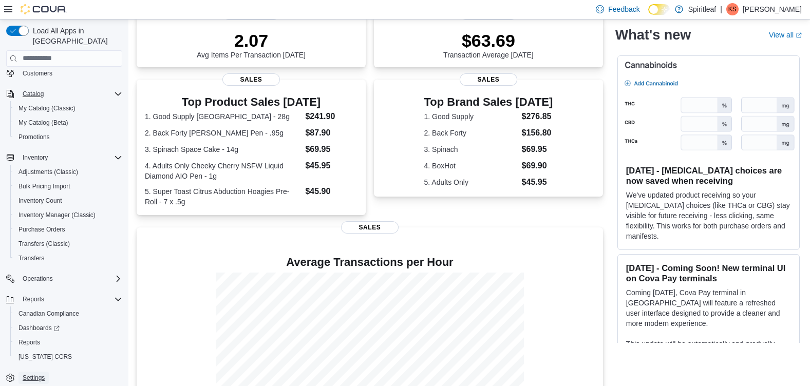
click at [41, 372] on span "Settings" at bounding box center [34, 378] width 22 height 12
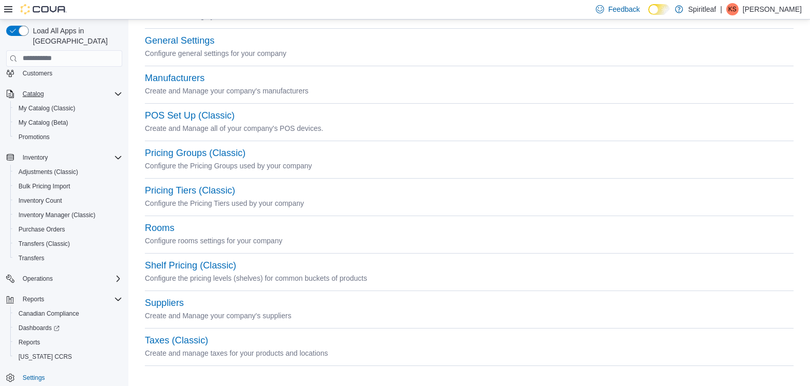
scroll to position [227, 0]
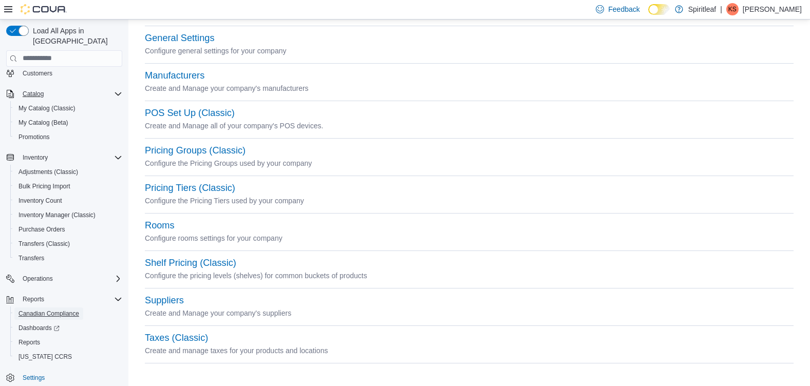
drag, startPoint x: 59, startPoint y: 301, endPoint x: 238, endPoint y: 289, distance: 179.7
click at [59, 310] on span "Canadian Compliance" at bounding box center [48, 314] width 61 height 8
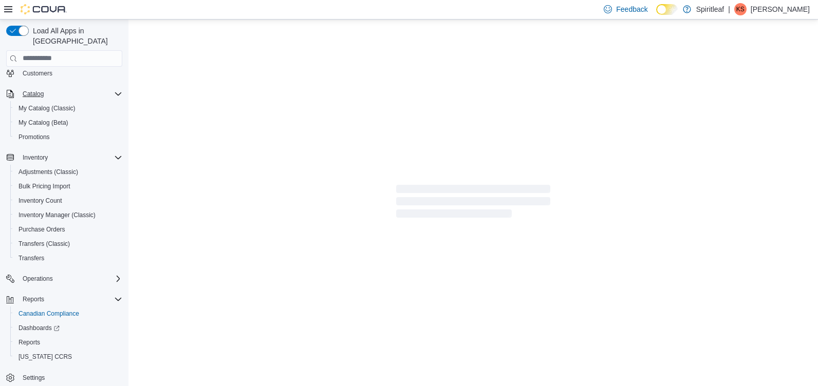
scroll to position [49, 0]
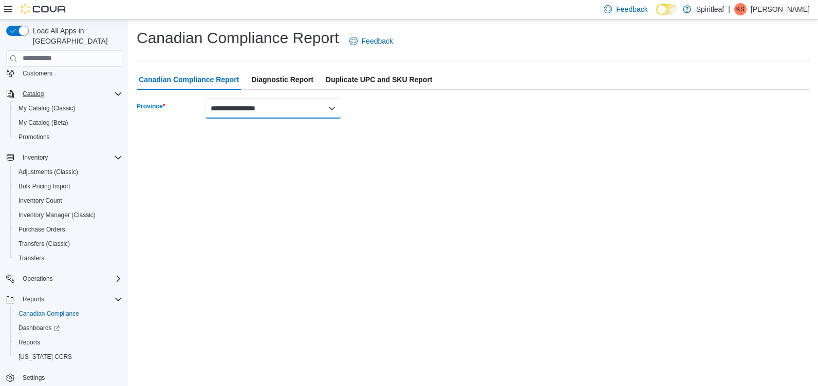
click at [283, 104] on select "**********" at bounding box center [273, 108] width 138 height 21
select select "*******"
click at [204, 98] on select "**********" at bounding box center [273, 108] width 138 height 21
select select "******"
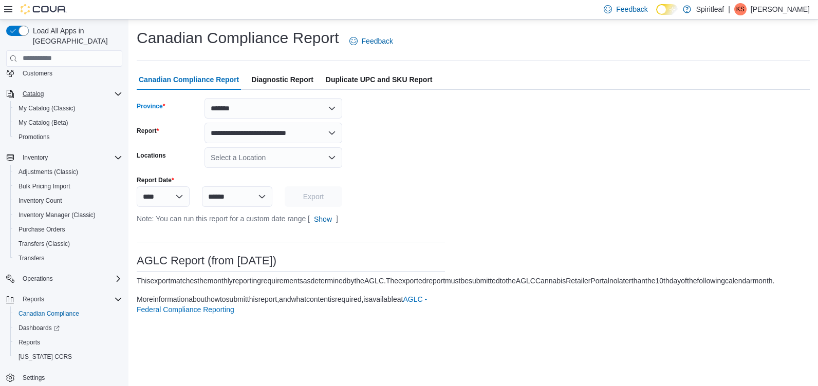
click at [271, 157] on div "Select a Location" at bounding box center [273, 157] width 138 height 21
type input "***"
click at [279, 177] on span "264 - Sexsmith" at bounding box center [278, 175] width 48 height 10
click at [538, 167] on form "**********" at bounding box center [473, 210] width 673 height 225
click at [326, 193] on span "Export" at bounding box center [313, 196] width 45 height 21
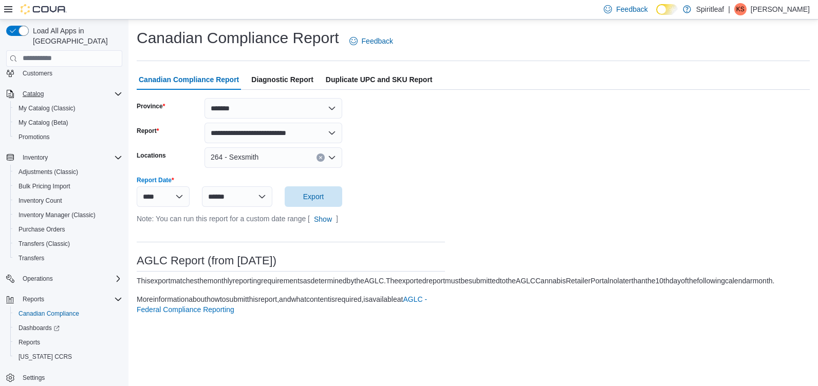
click at [505, 52] on div "Canadian Compliance Report Feedback" at bounding box center [473, 41] width 673 height 27
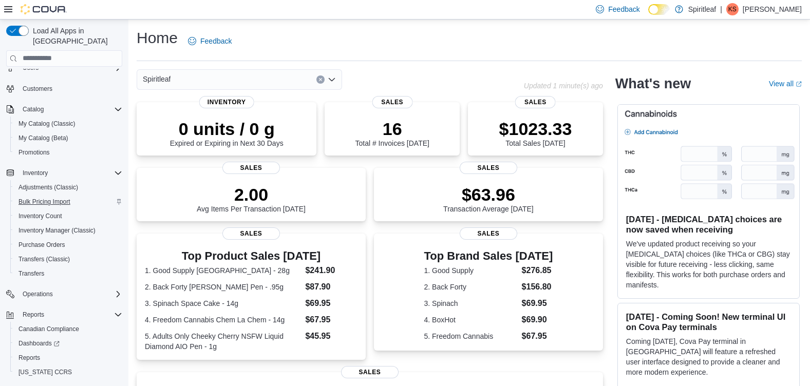
scroll to position [49, 0]
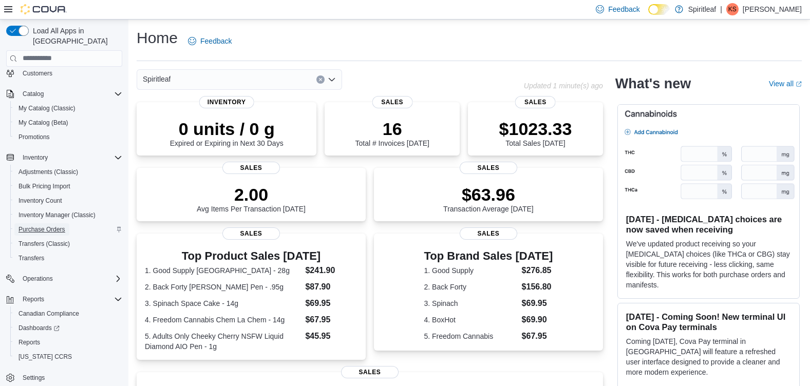
click at [61, 226] on span "Purchase Orders" at bounding box center [41, 230] width 47 height 8
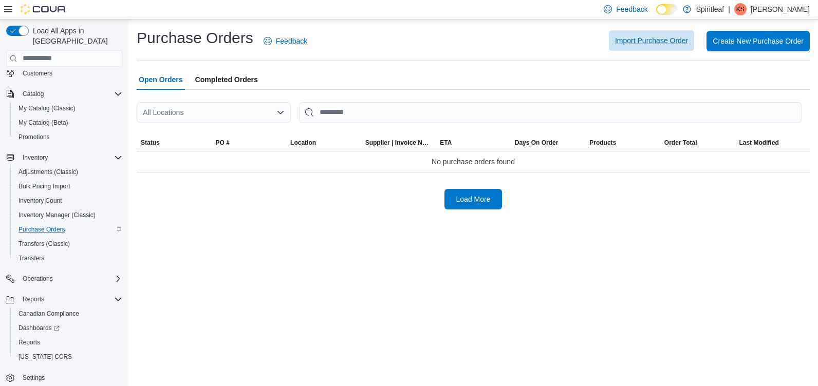
click at [673, 41] on span "Import Purchase Order" at bounding box center [651, 40] width 73 height 10
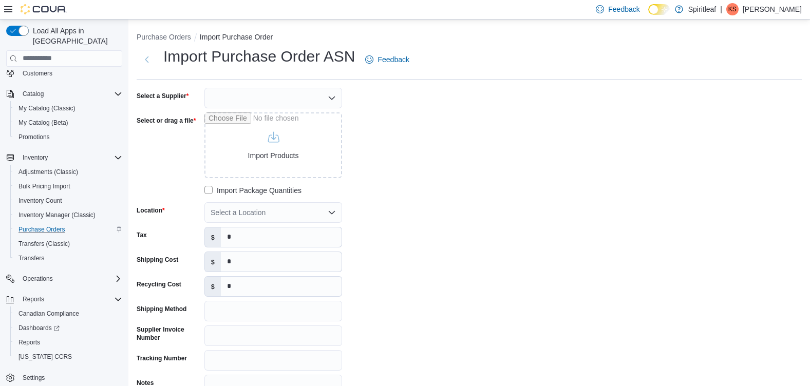
click at [279, 99] on div at bounding box center [273, 98] width 138 height 21
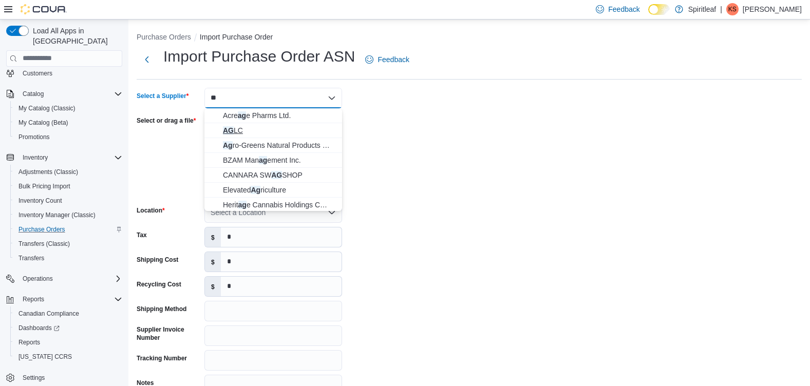
type input "**"
click at [272, 128] on span "AG LC" at bounding box center [279, 130] width 113 height 10
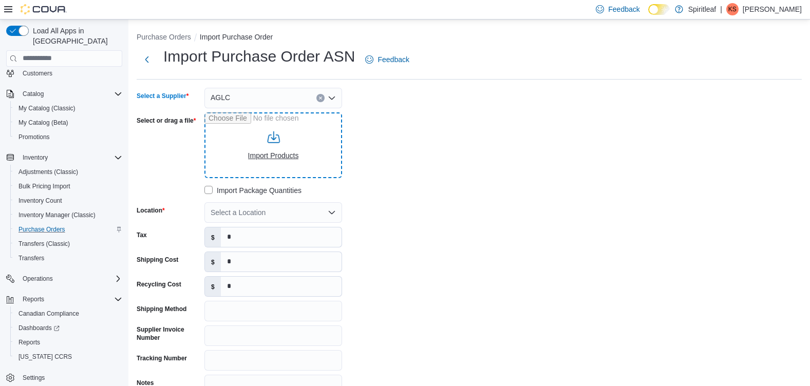
click at [239, 122] on input "Select or drag a file" at bounding box center [273, 145] width 138 height 66
click at [286, 154] on input "Select or drag a file" at bounding box center [273, 145] width 138 height 66
type input "**********"
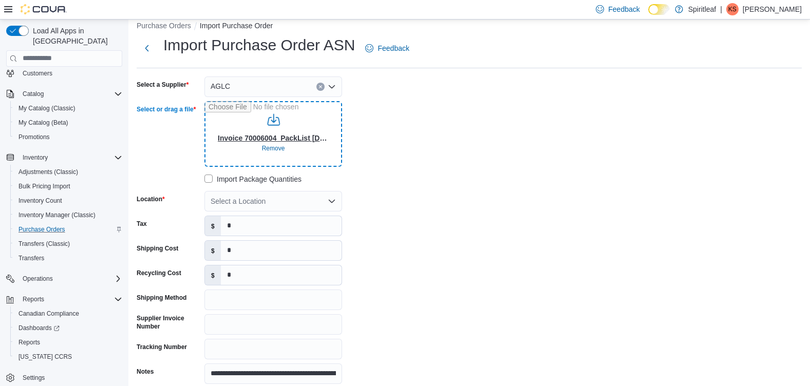
scroll to position [9, 0]
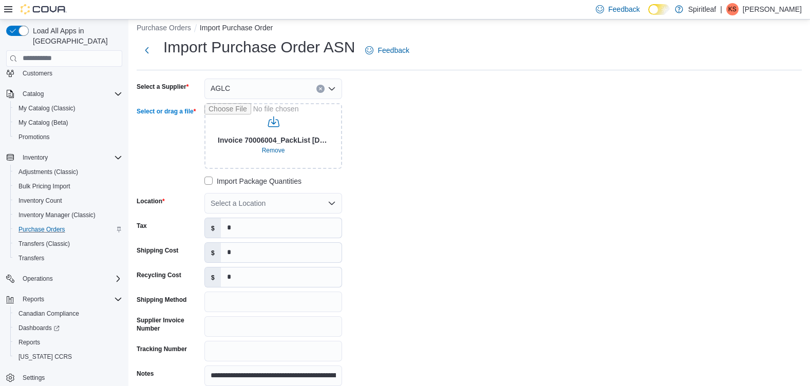
click at [288, 204] on div "Select a Location" at bounding box center [273, 203] width 138 height 21
type input "***"
click at [290, 218] on span "264 - Sexsmith" at bounding box center [278, 221] width 48 height 10
click at [252, 223] on input "*" at bounding box center [281, 228] width 121 height 20
type input "*"
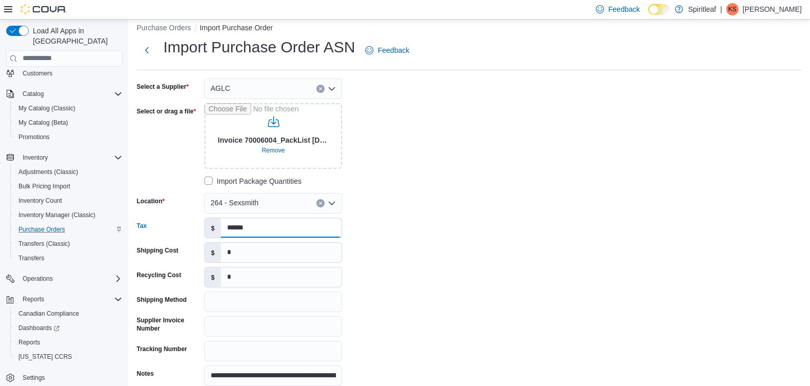
type input "******"
click at [247, 250] on input "*" at bounding box center [281, 253] width 121 height 20
type input "***"
click at [219, 324] on input "Supplier Invoice Number" at bounding box center [273, 326] width 138 height 21
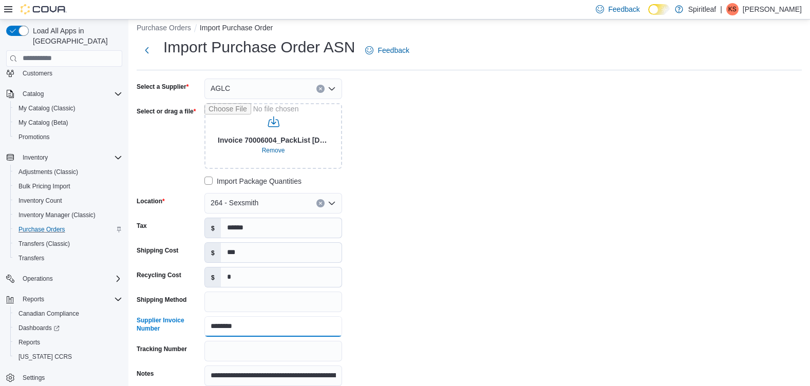
type input "********"
click at [427, 236] on div "**********" at bounding box center [291, 233] width 308 height 308
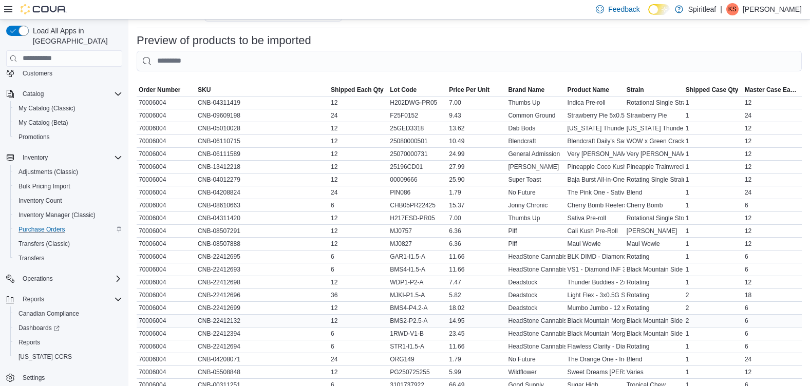
scroll to position [472, 0]
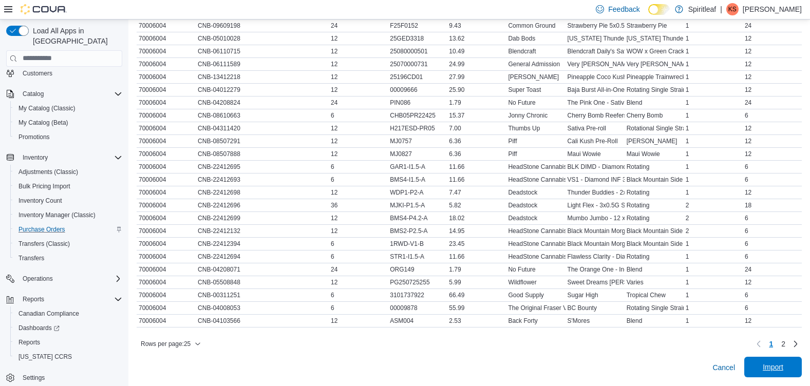
click at [792, 361] on span "Import" at bounding box center [772, 367] width 45 height 21
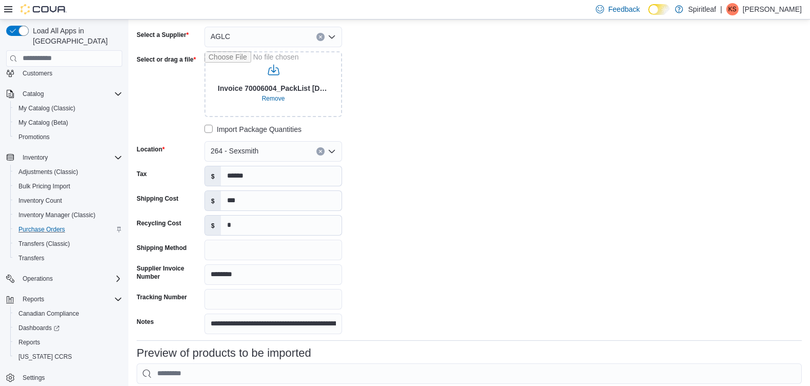
scroll to position [123, 0]
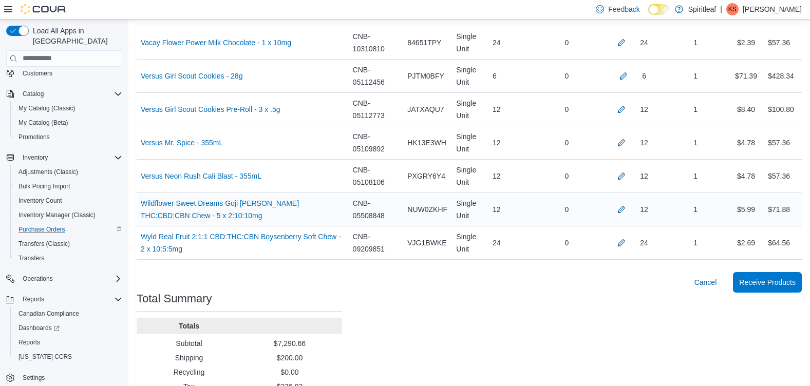
scroll to position [1570, 0]
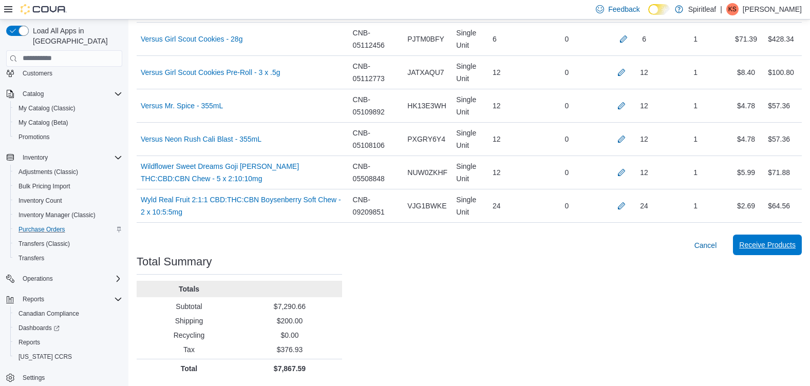
click at [775, 241] on span "Receive Products" at bounding box center [767, 245] width 57 height 10
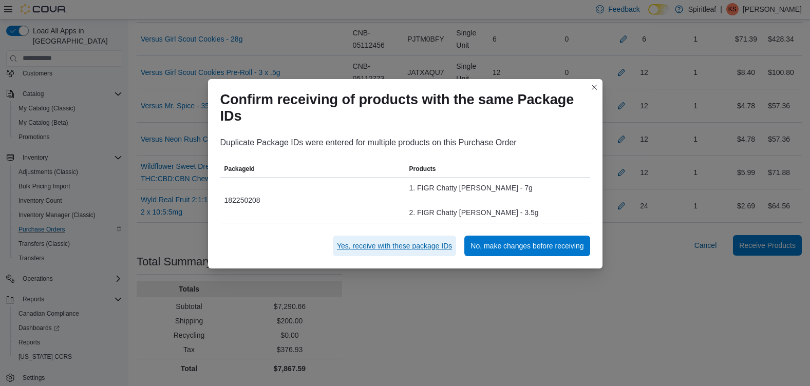
click at [430, 246] on span "Yes, receive with these package IDs" at bounding box center [394, 246] width 115 height 10
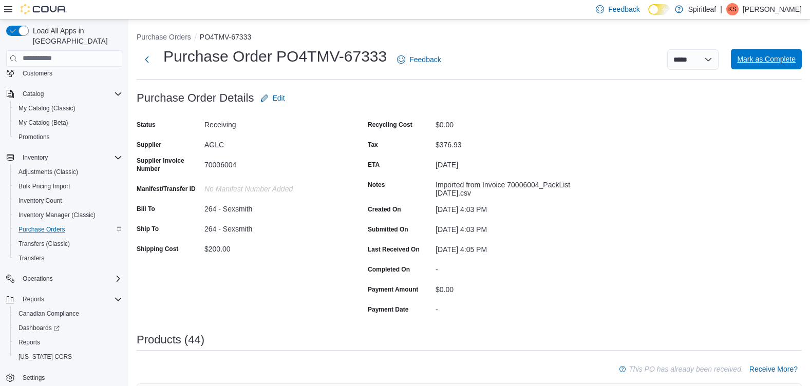
click at [769, 64] on span "Mark as Complete" at bounding box center [766, 59] width 59 height 10
